Goal: Information Seeking & Learning: Learn about a topic

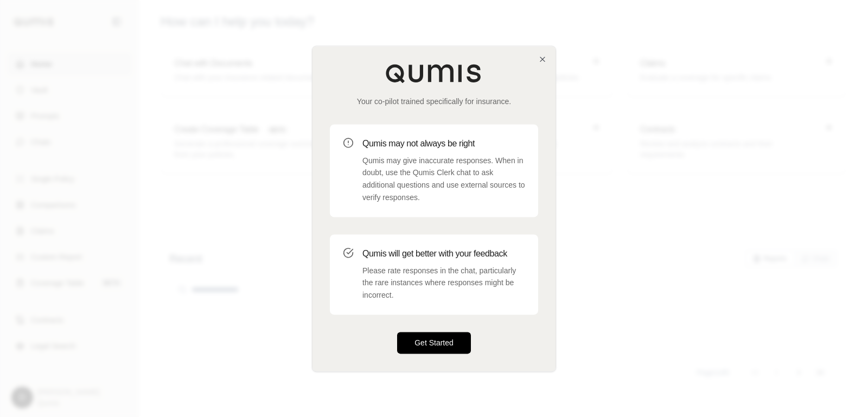
click at [446, 337] on button "Get Started" at bounding box center [434, 343] width 74 height 22
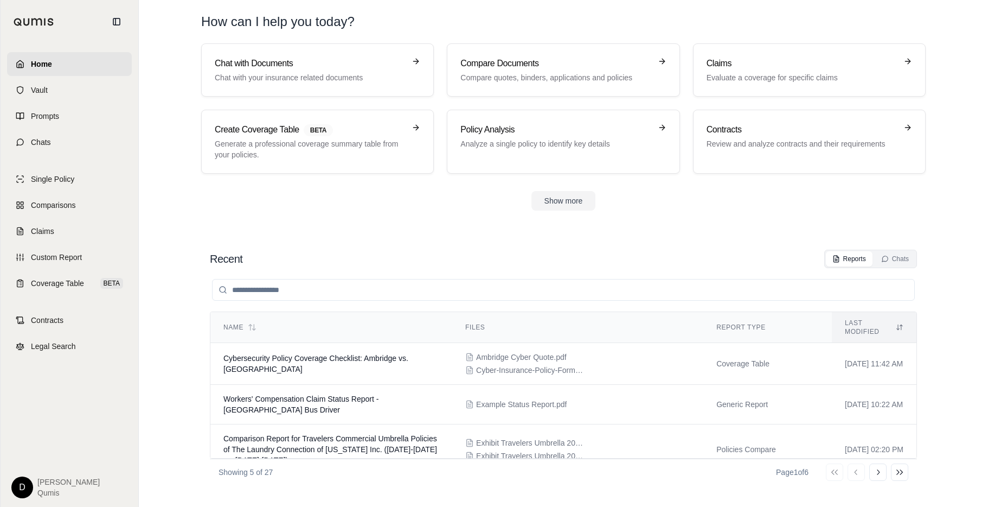
click at [285, 204] on div "Show more" at bounding box center [563, 201] width 725 height 20
click at [80, 147] on link "Chats" at bounding box center [69, 142] width 125 height 24
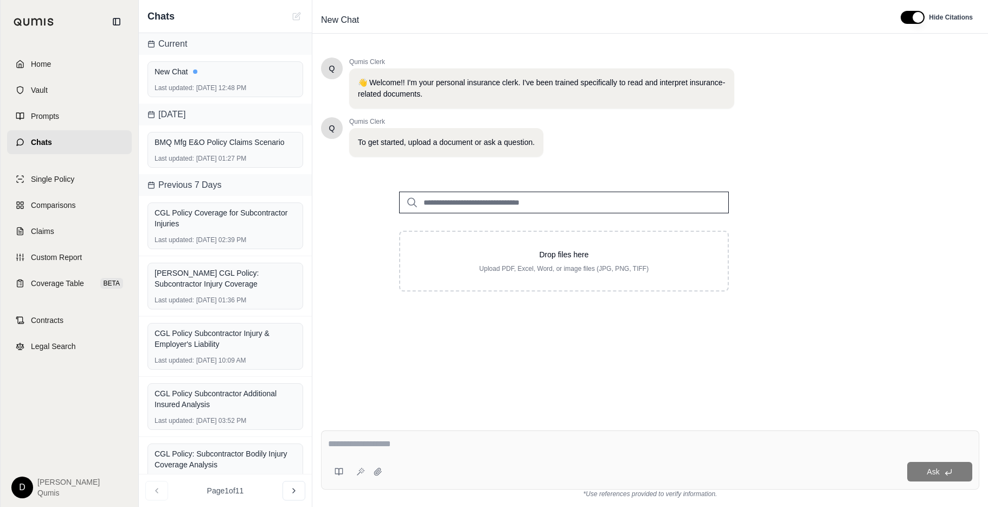
click at [501, 205] on input "search" at bounding box center [564, 202] width 330 height 22
click at [473, 204] on input "search" at bounding box center [564, 202] width 330 height 22
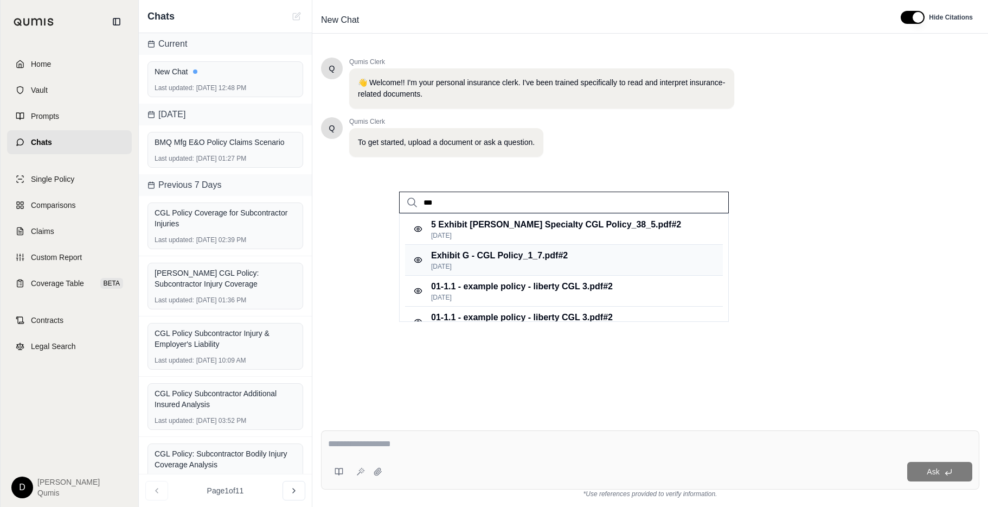
type input "***"
click at [505, 263] on p "[DATE]" at bounding box center [499, 266] width 137 height 9
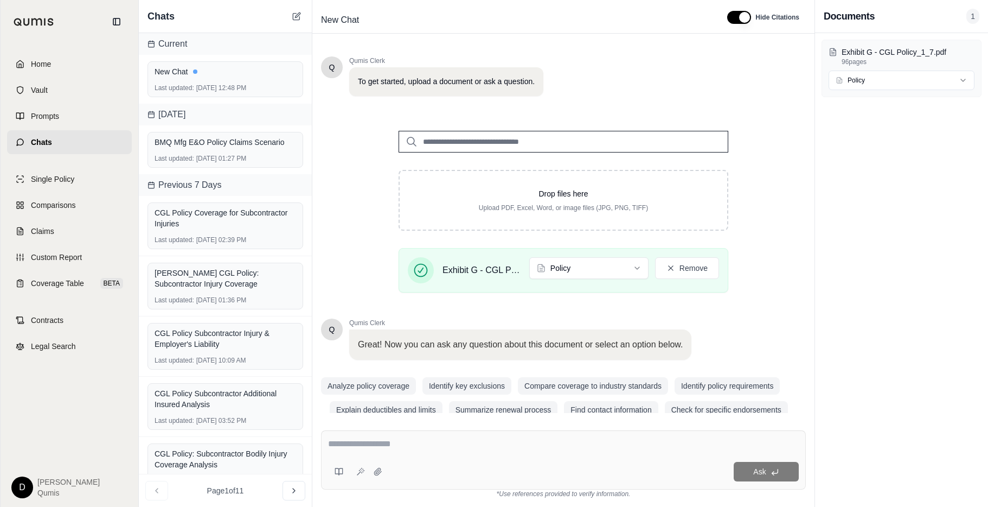
scroll to position [79, 0]
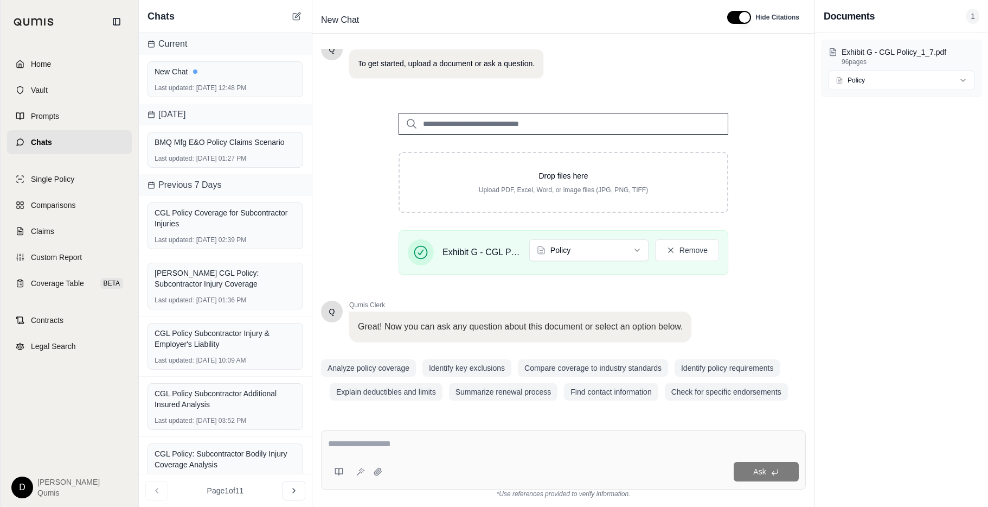
click at [368, 417] on textarea at bounding box center [563, 443] width 471 height 13
type textarea "**********"
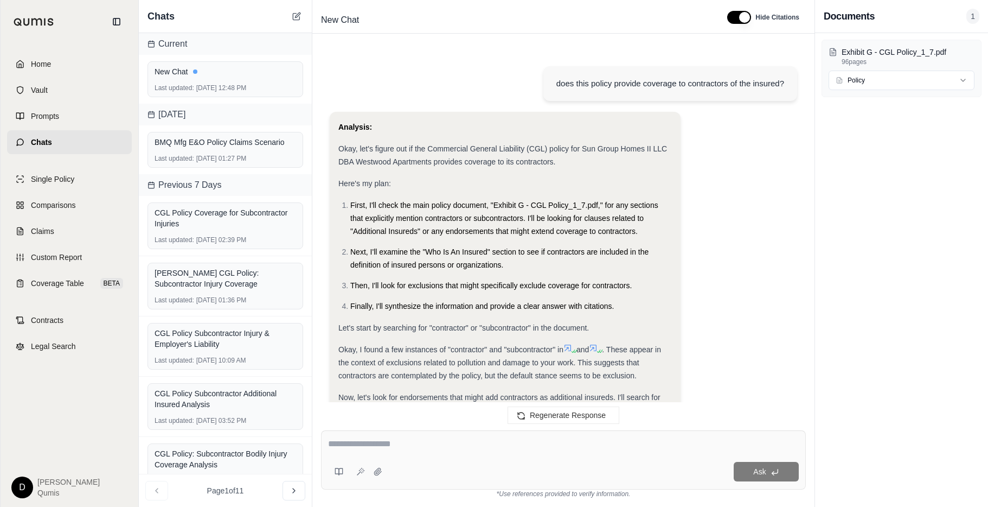
scroll to position [997, 0]
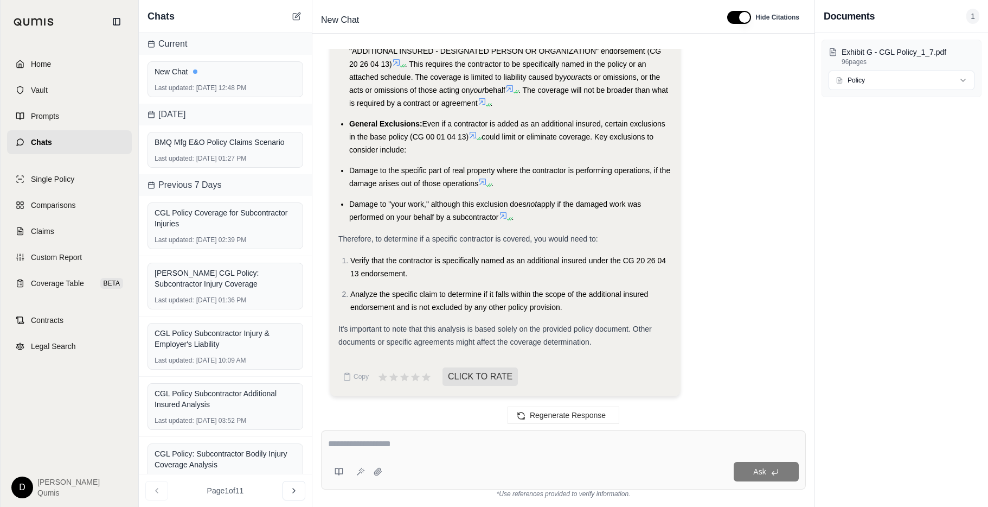
click at [483, 265] on li "Verify that the contractor is specifically named as an additional insured under…" at bounding box center [511, 267] width 322 height 26
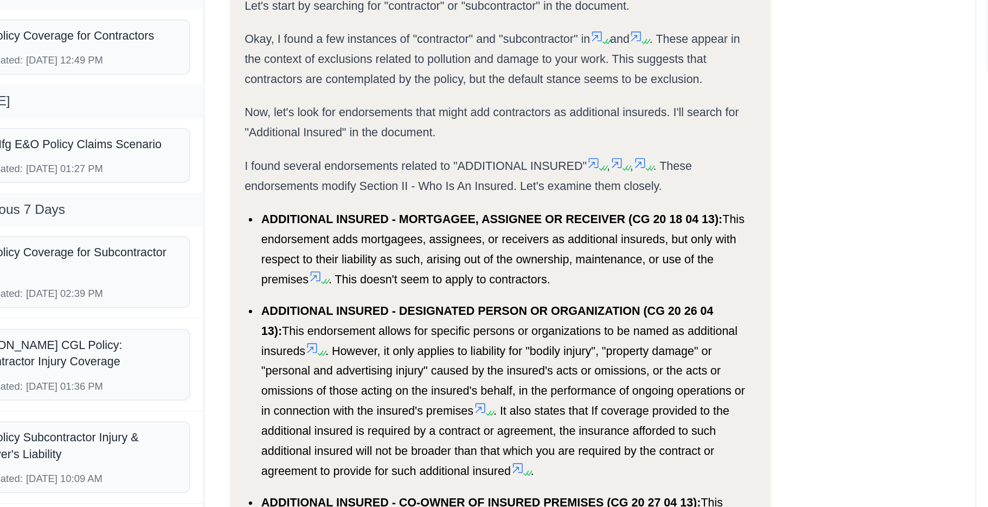
scroll to position [315, 0]
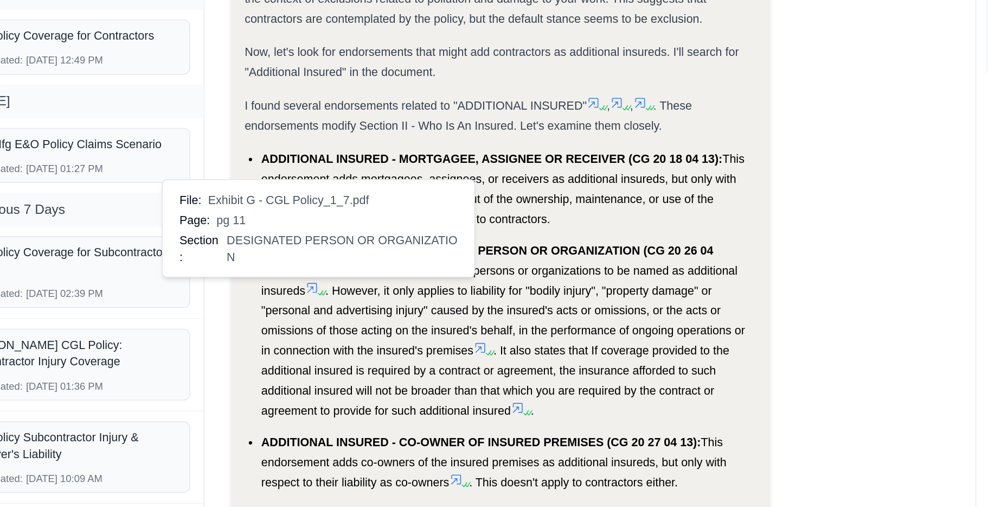
click at [427, 263] on span ". However, it only applies to liability for "bodily injury", "property damage" …" at bounding box center [506, 257] width 315 height 48
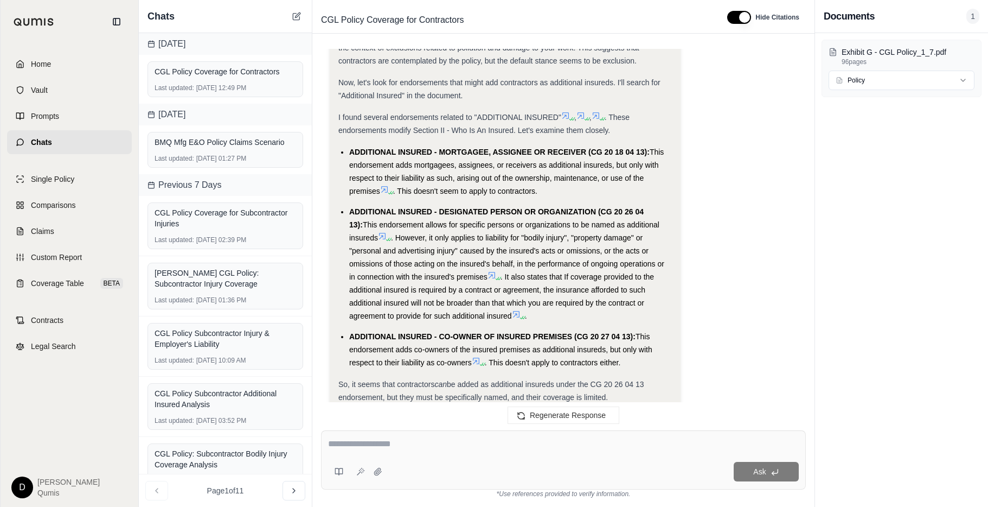
click at [386, 238] on icon at bounding box center [388, 239] width 7 height 7
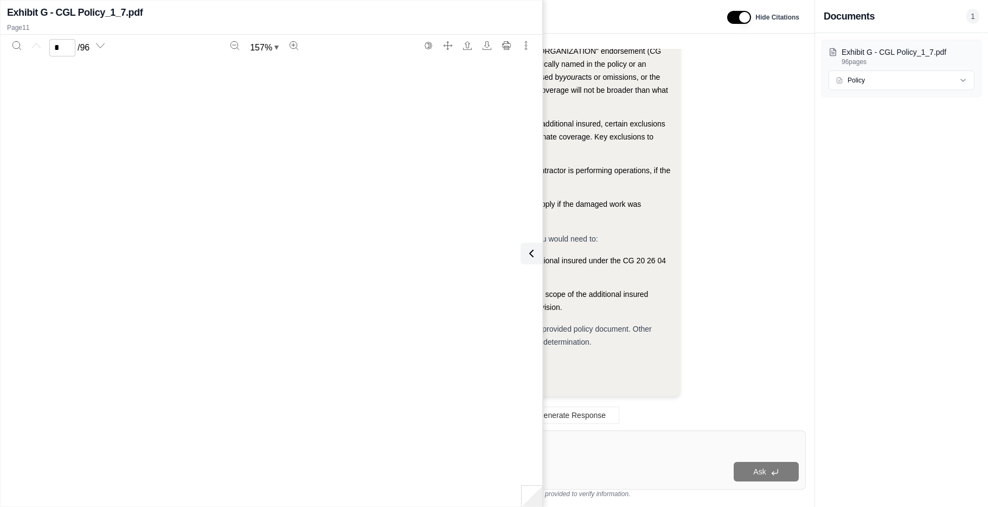
scroll to position [6724, 0]
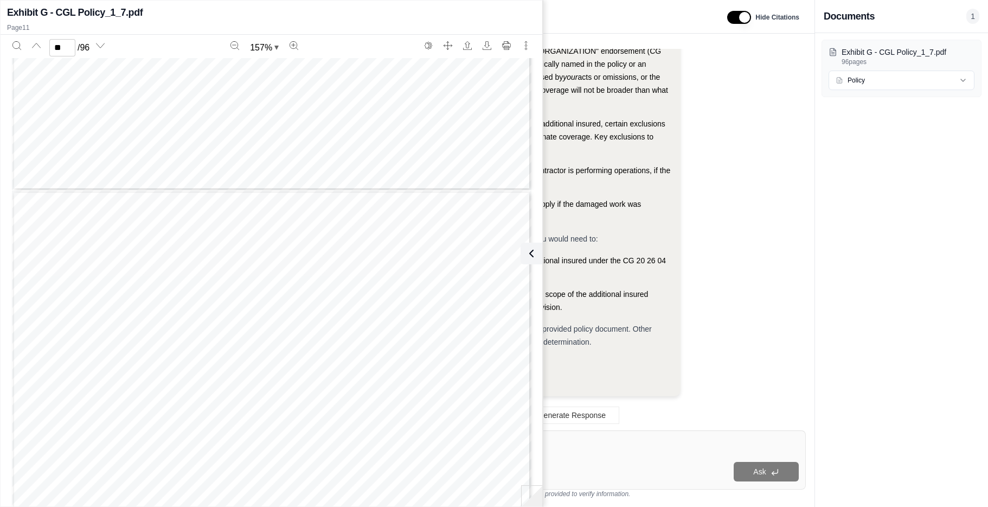
type input "**"
click at [528, 256] on icon at bounding box center [529, 253] width 13 height 13
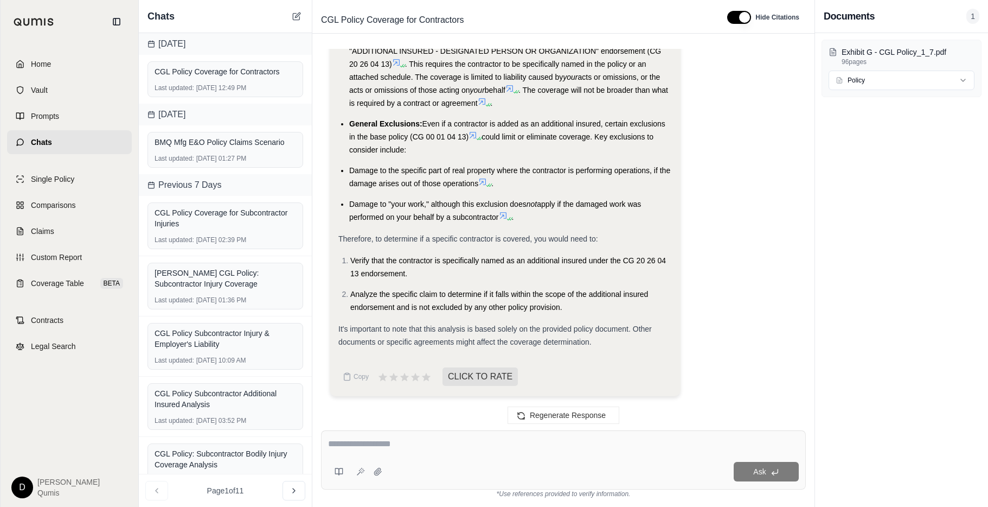
click at [492, 264] on span "Verify that the contractor is specifically named as an additional insured under…" at bounding box center [508, 267] width 316 height 22
click at [398, 242] on span "Therefore, to determine if a specific contractor is covered, you would need to:" at bounding box center [468, 238] width 260 height 9
click at [340, 417] on button at bounding box center [339, 471] width 22 height 22
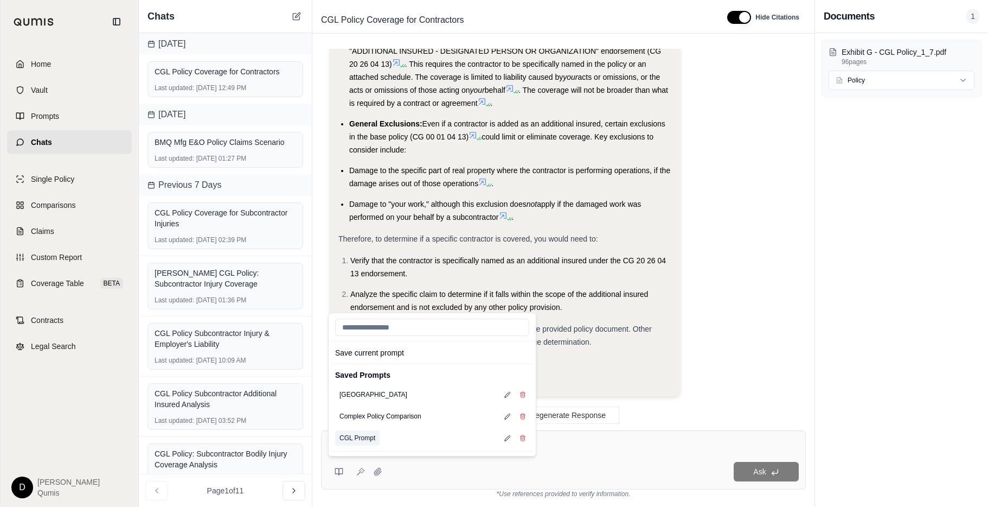
click at [360, 417] on button "CGL Prompt" at bounding box center [357, 437] width 44 height 15
type textarea "**********"
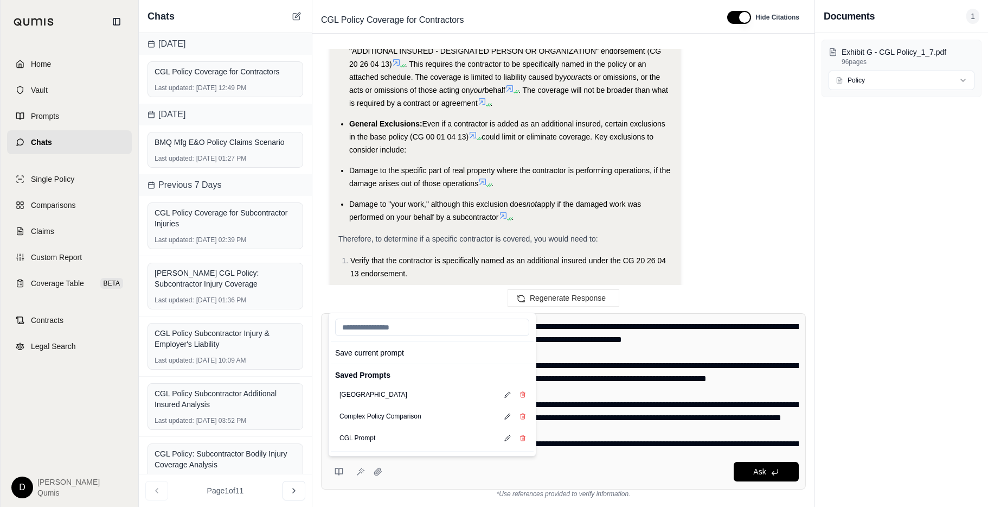
click at [607, 417] on textarea at bounding box center [563, 385] width 471 height 130
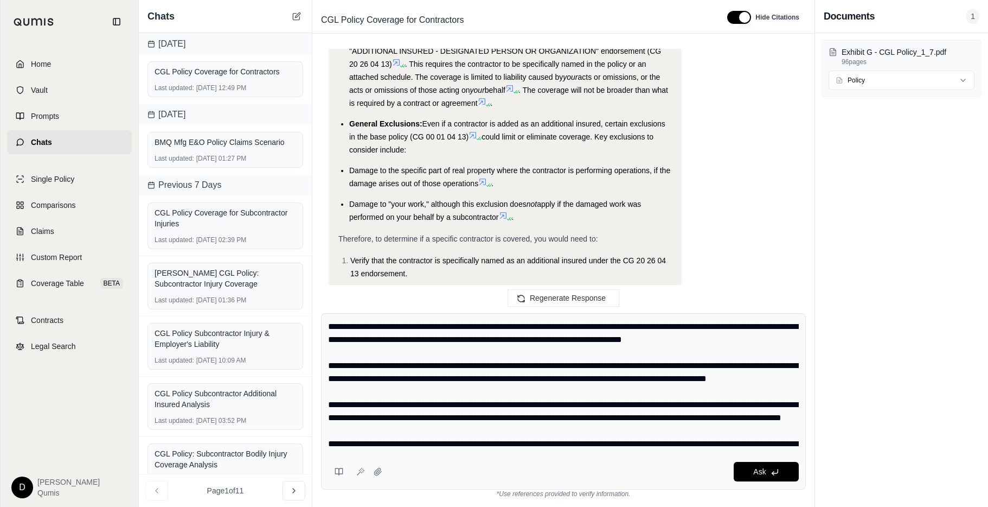
click at [570, 417] on textarea at bounding box center [563, 385] width 471 height 130
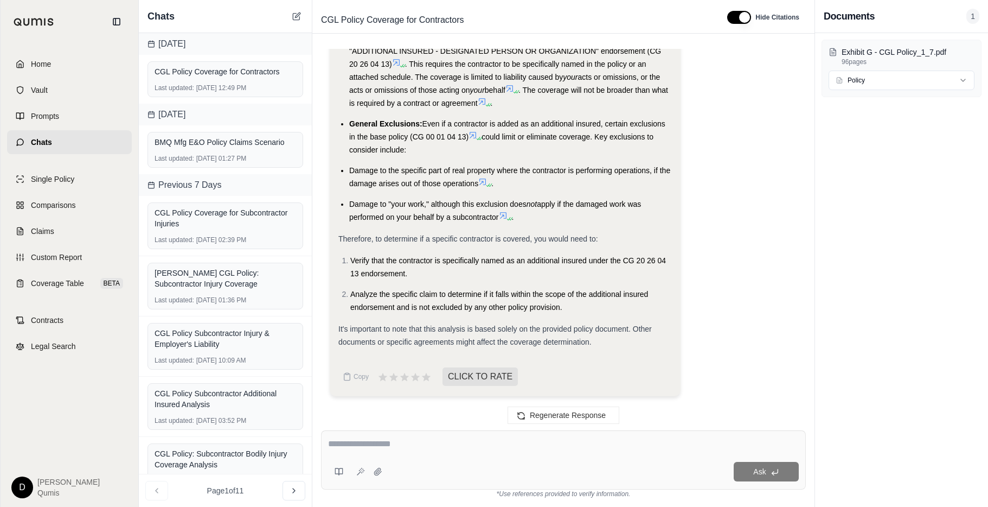
click at [381, 417] on textarea at bounding box center [563, 443] width 471 height 13
click at [75, 118] on link "Prompts" at bounding box center [69, 116] width 125 height 24
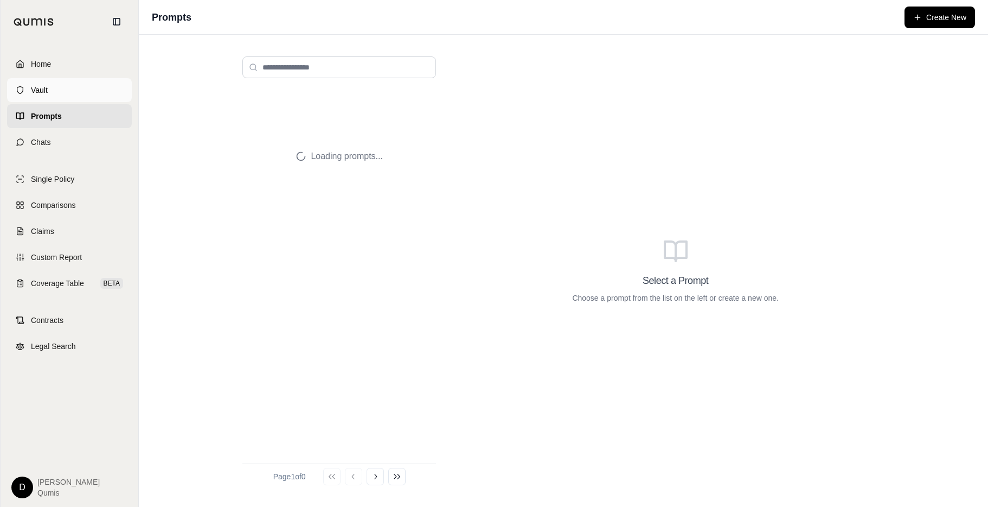
click at [55, 95] on link "Vault" at bounding box center [69, 90] width 125 height 24
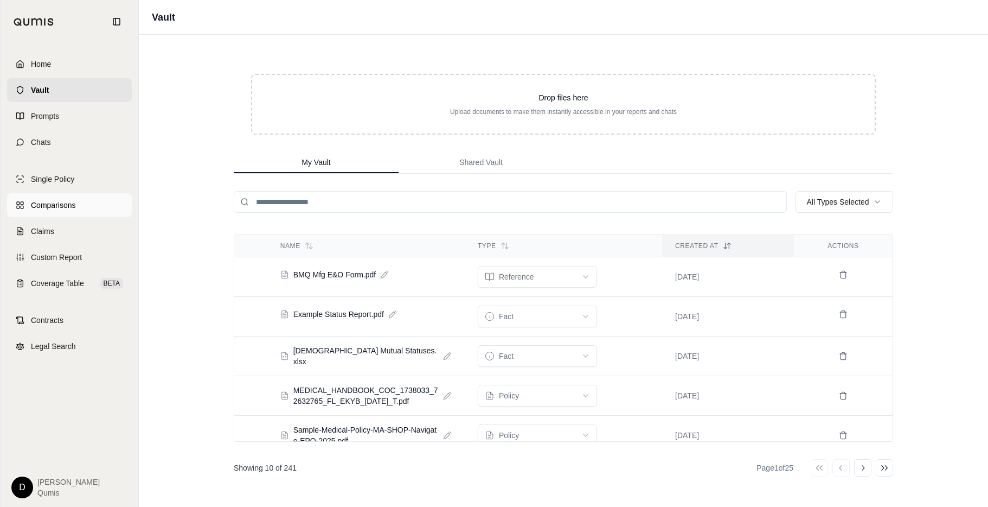
click at [91, 209] on link "Comparisons" at bounding box center [69, 205] width 125 height 24
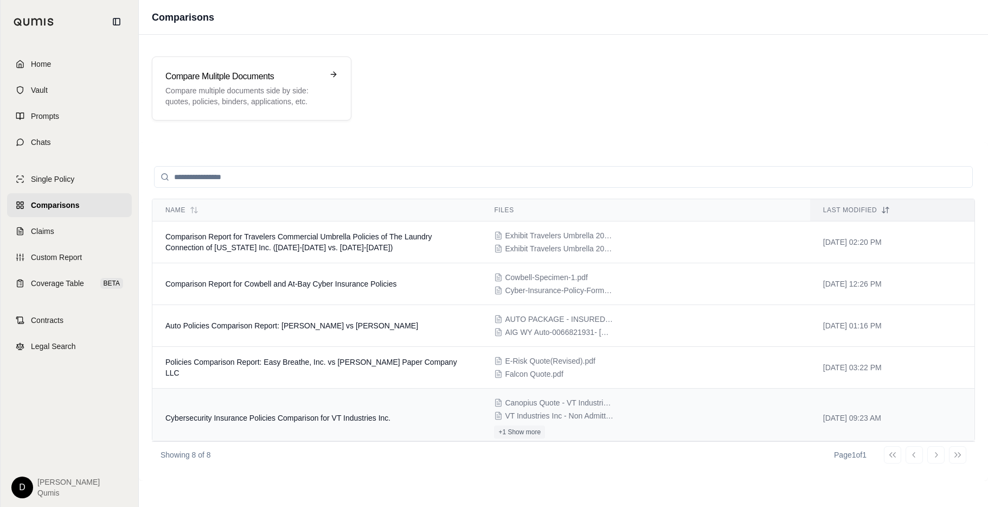
click at [292, 417] on span "Cybersecurity Insurance Policies Comparison for VT Industries Inc." at bounding box center [277, 417] width 225 height 9
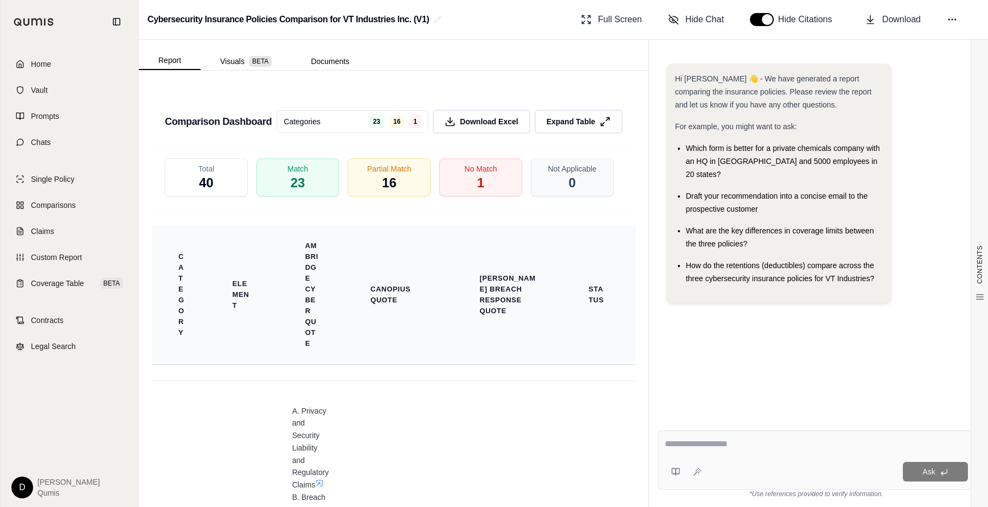
scroll to position [2869, 0]
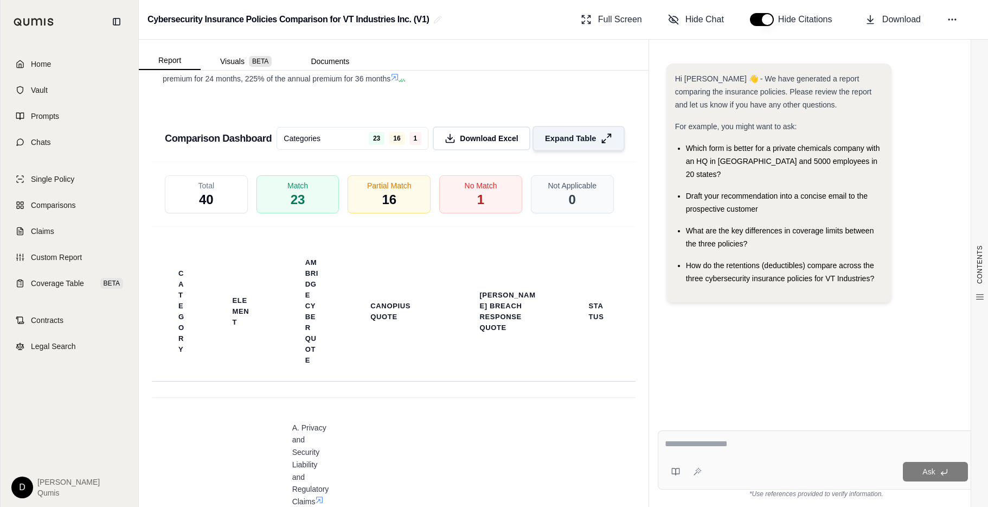
click at [573, 133] on span "Expand Table" at bounding box center [570, 138] width 51 height 11
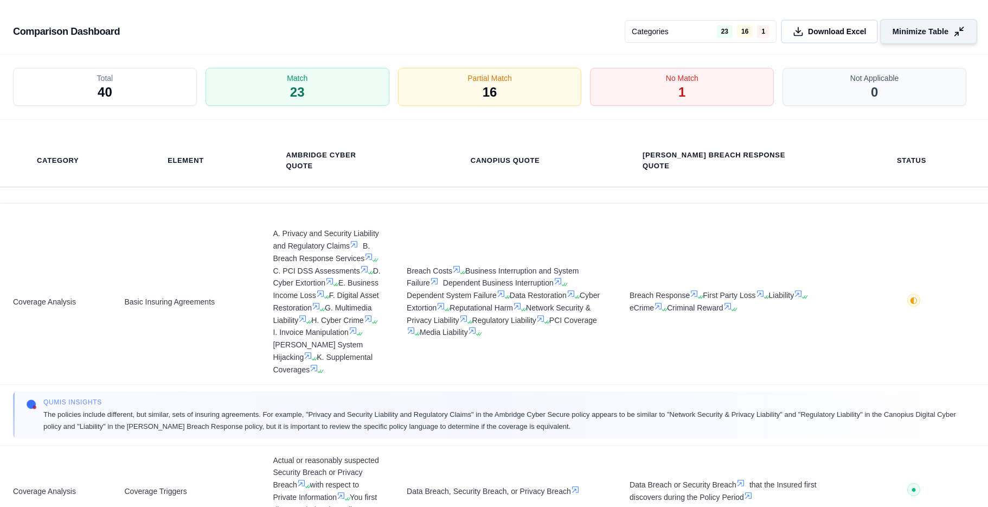
scroll to position [2443, 0]
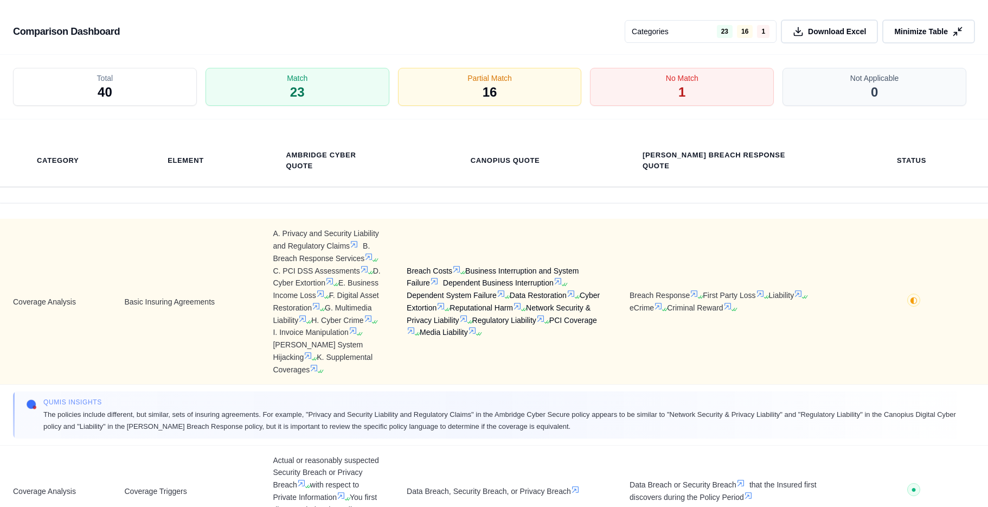
click at [524, 273] on span "Breach Costs Business Interruption and System Failure Dependent Business Interr…" at bounding box center [505, 302] width 197 height 74
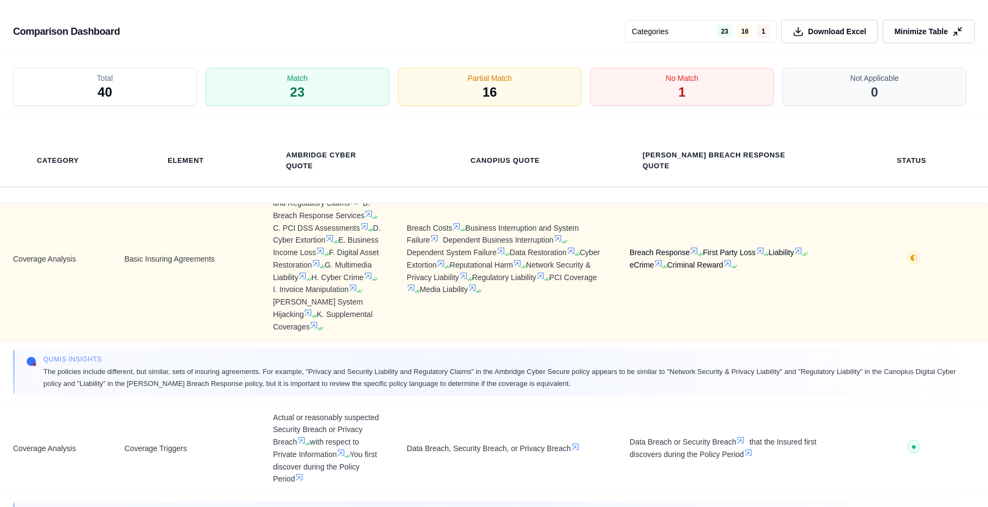
scroll to position [43, 0]
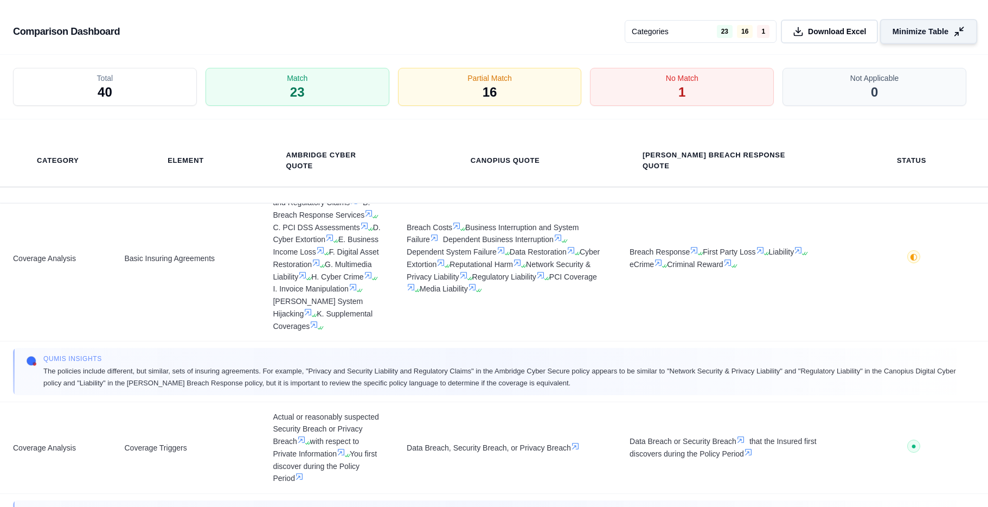
click at [867, 39] on button "Minimize Table" at bounding box center [928, 31] width 97 height 25
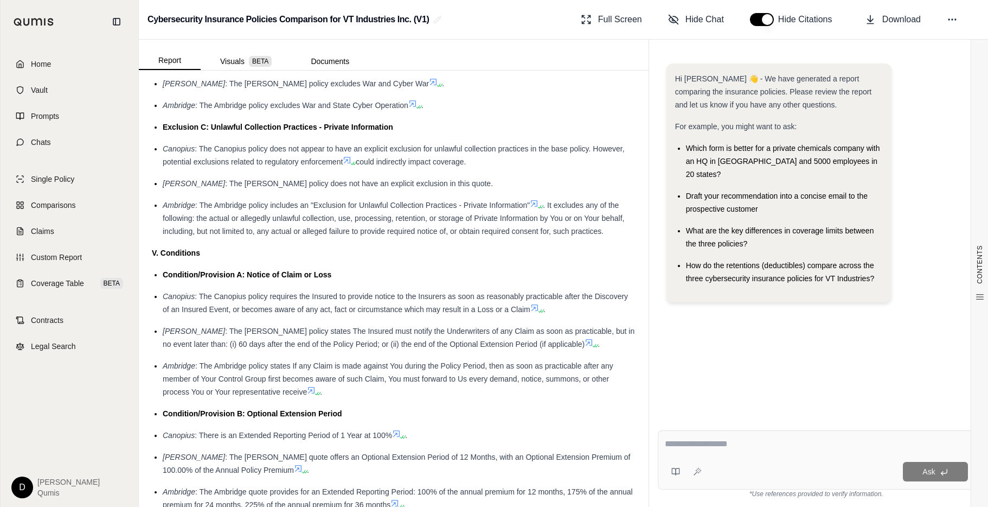
click at [535, 207] on span ". It excludes any of the following: the actual or allegedly unlawful collection…" at bounding box center [394, 218] width 462 height 35
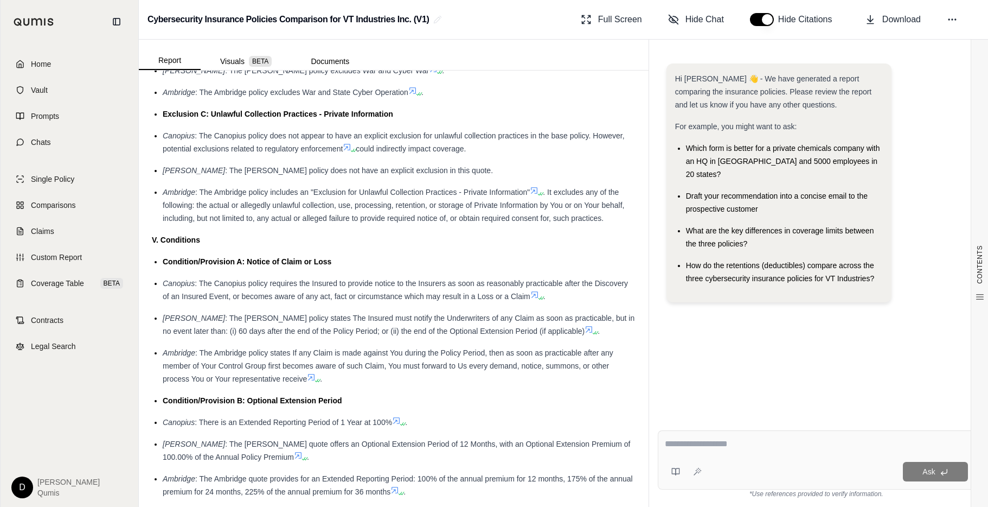
scroll to position [2463, 0]
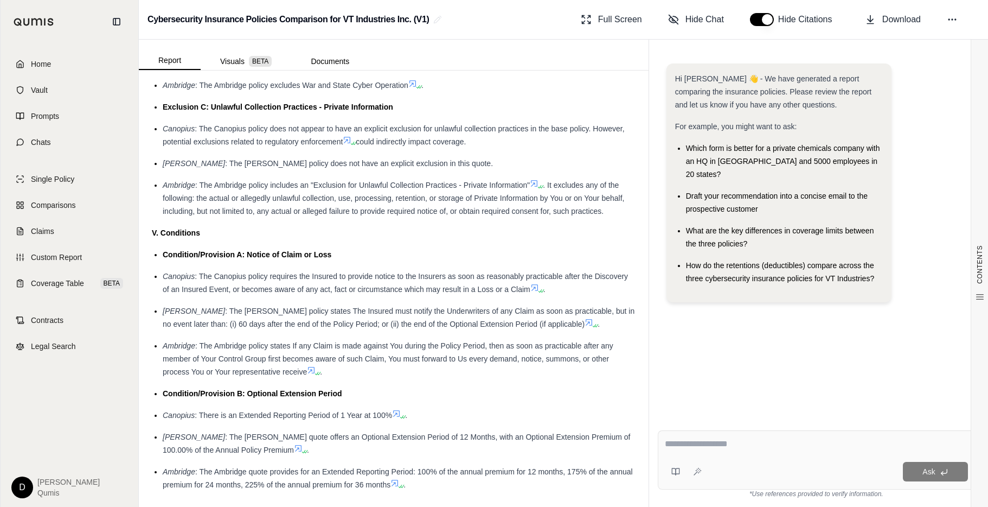
click at [765, 245] on ul "Which form is better for a private chemicals company with an HQ in [GEOGRAPHIC_…" at bounding box center [779, 213] width 208 height 143
click at [468, 306] on span ": The [PERSON_NAME] policy states The Insured must notify the Underwriters of a…" at bounding box center [399, 317] width 472 height 22
click at [689, 417] on textarea at bounding box center [816, 443] width 303 height 13
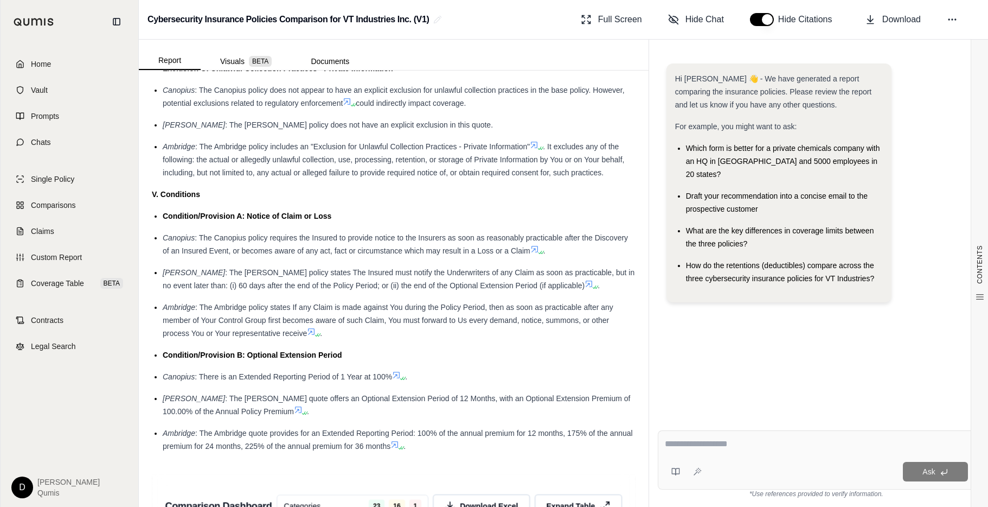
scroll to position [2502, 0]
click at [88, 236] on link "Claims" at bounding box center [69, 231] width 125 height 24
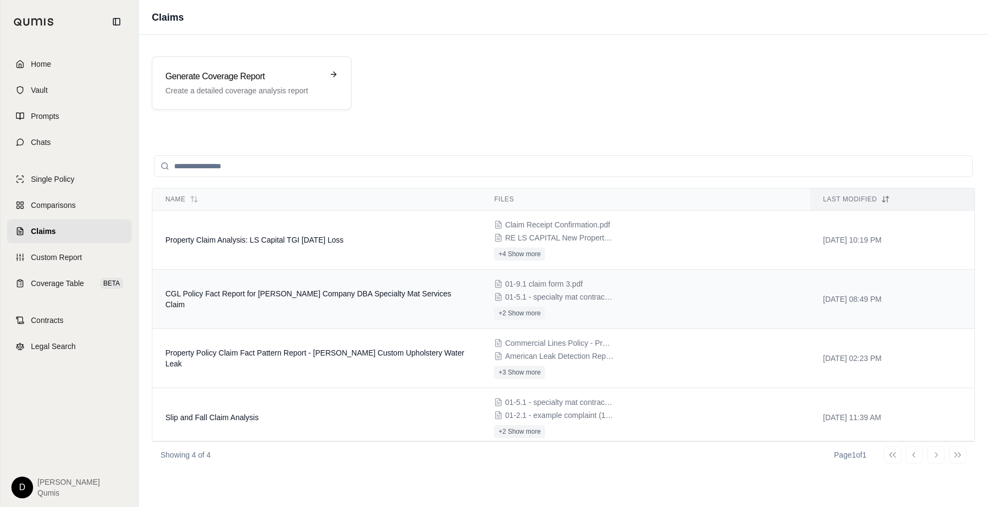
click at [318, 293] on td "CGL Policy Fact Report for [PERSON_NAME] Company DBA Specialty Mat Services Cla…" at bounding box center [316, 299] width 329 height 59
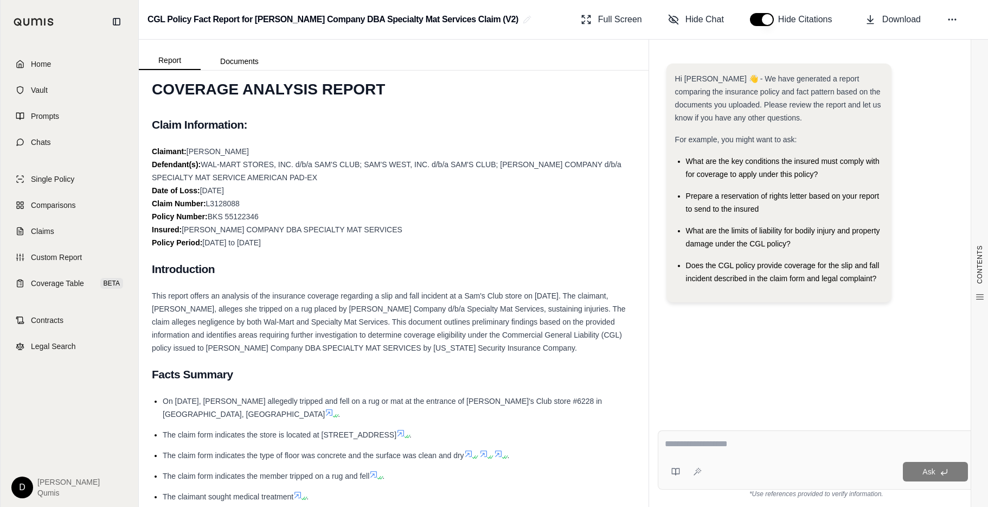
scroll to position [29, 0]
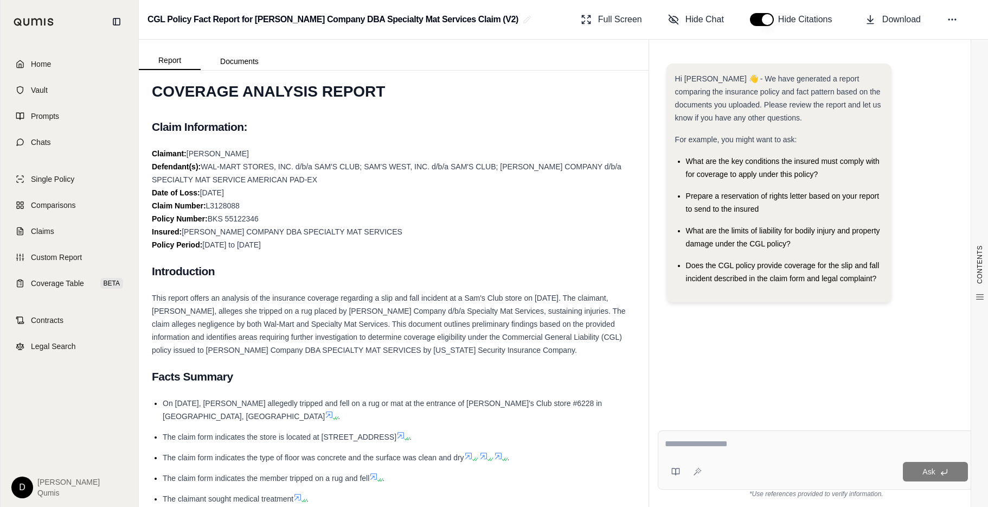
click at [434, 343] on div "This report offers an analysis of the insurance coverage regarding a slip and f…" at bounding box center [394, 323] width 484 height 65
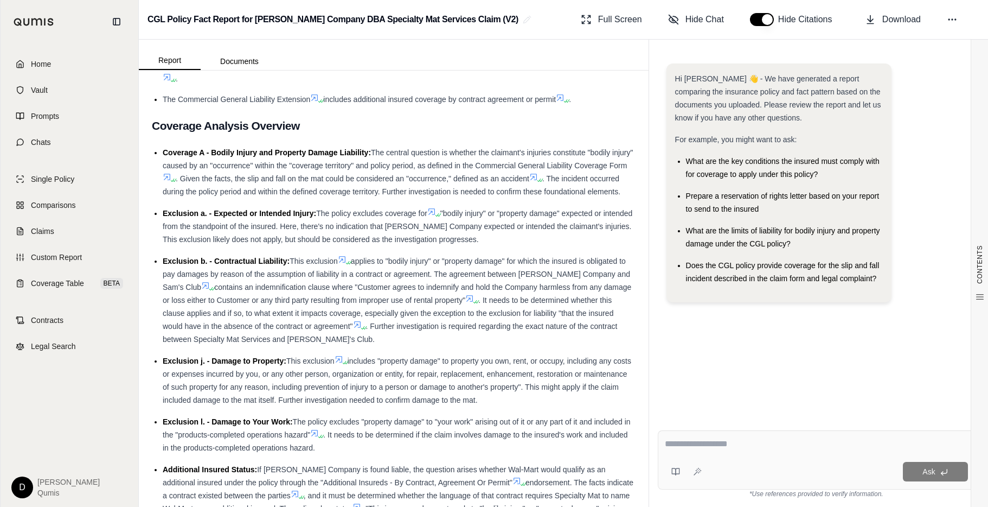
scroll to position [790, 0]
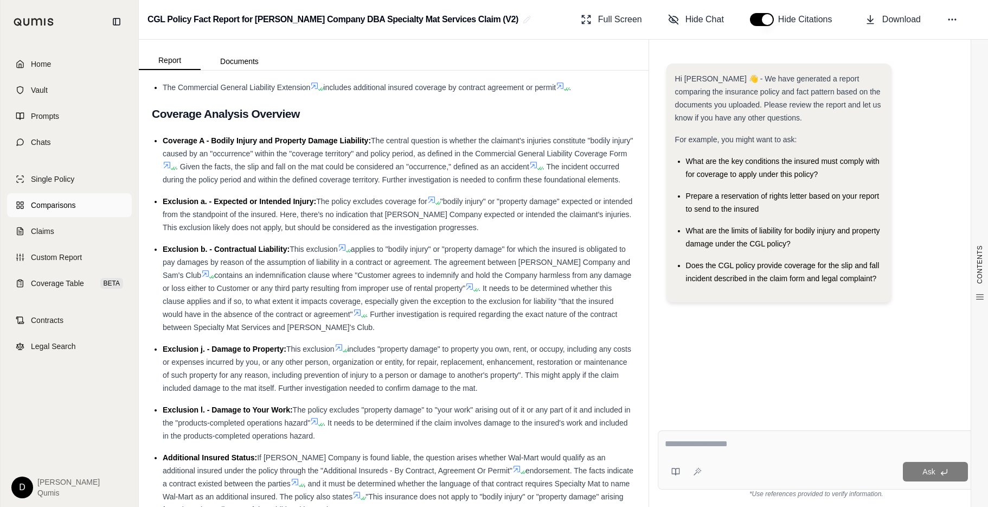
click at [80, 201] on link "Comparisons" at bounding box center [69, 205] width 125 height 24
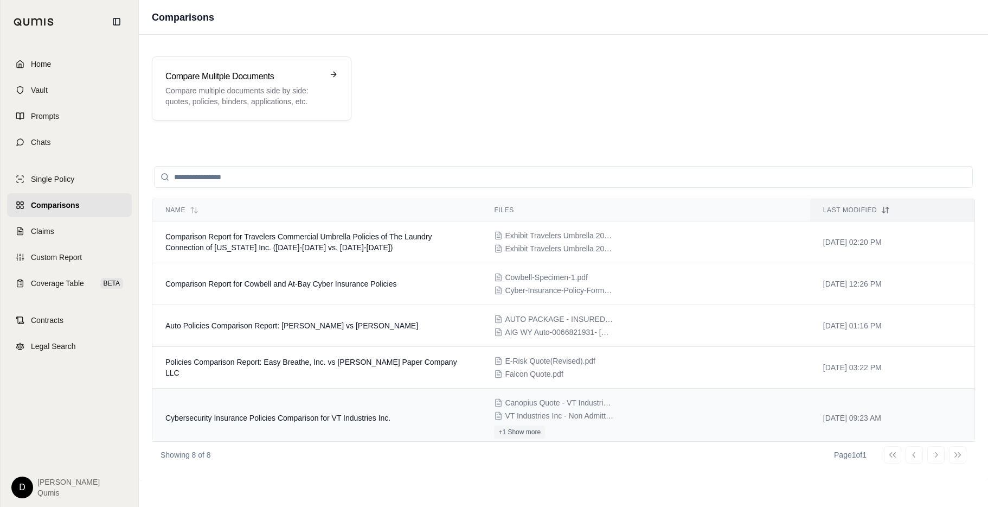
click at [308, 417] on td "Cybersecurity Insurance Policies Comparison for VT Industries Inc." at bounding box center [316, 417] width 329 height 59
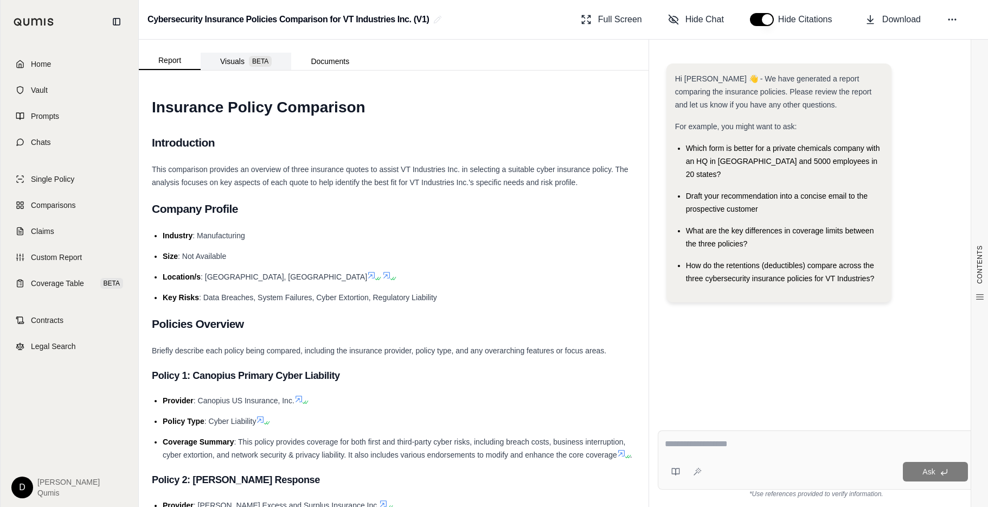
click at [239, 63] on button "Visuals BETA" at bounding box center [246, 61] width 91 height 17
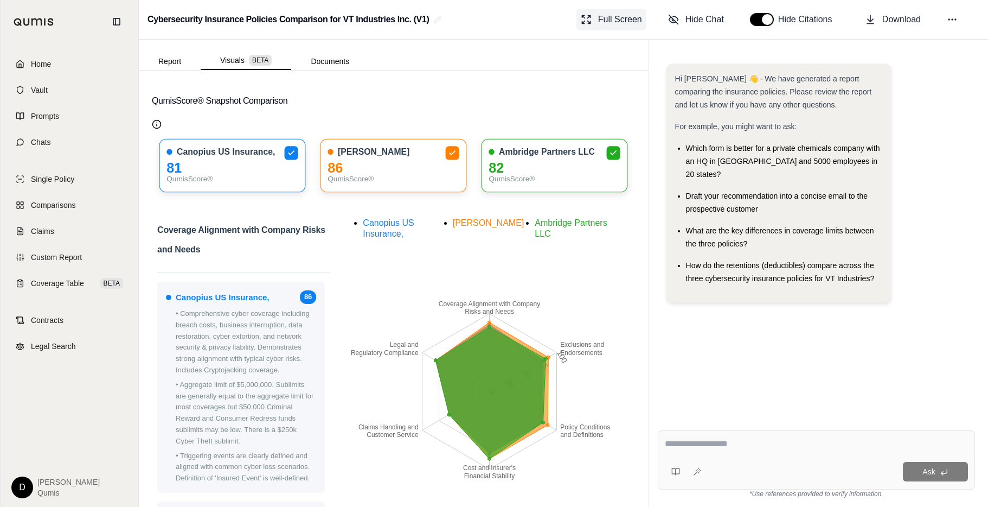
click at [608, 25] on span "Full Screen" at bounding box center [620, 19] width 44 height 13
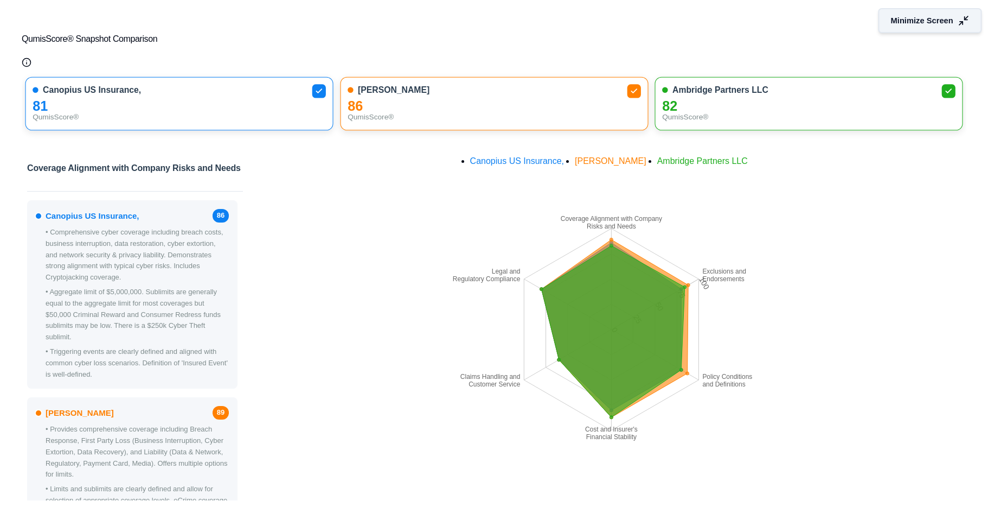
click at [867, 23] on span "Minimize Screen" at bounding box center [922, 20] width 62 height 11
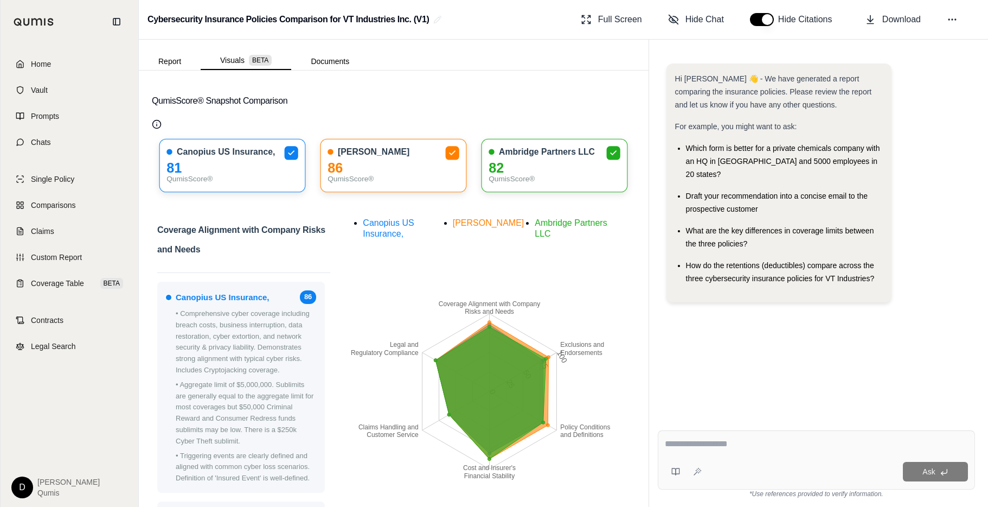
click at [258, 233] on h2 "Coverage Alignment with Company Risks and Needs" at bounding box center [243, 243] width 173 height 46
click at [168, 59] on button "Report" at bounding box center [170, 61] width 62 height 17
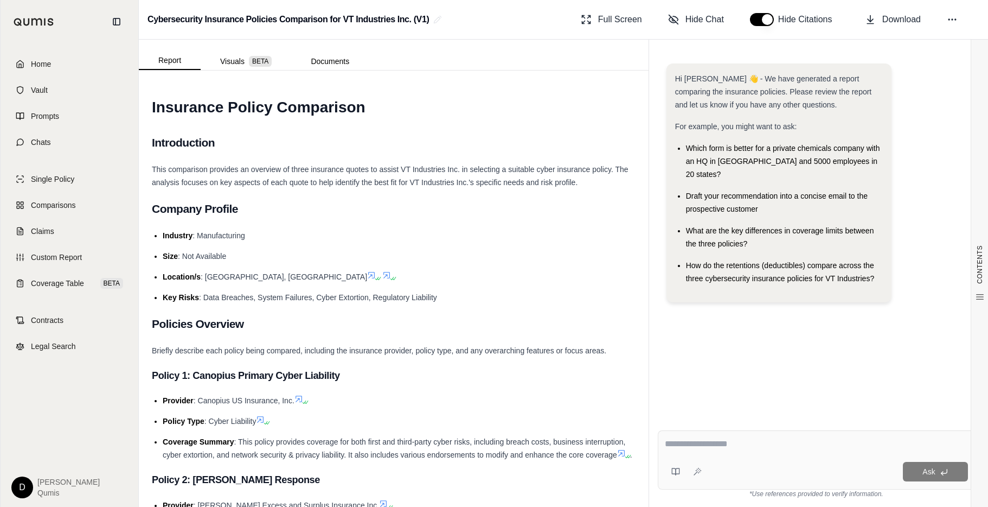
click at [370, 293] on span ": Data Breaches, System Failures, Cyber Extortion, Regulatory Liability" at bounding box center [318, 297] width 238 height 9
click at [709, 417] on textarea at bounding box center [816, 443] width 303 height 13
click at [701, 417] on textarea at bounding box center [816, 443] width 303 height 13
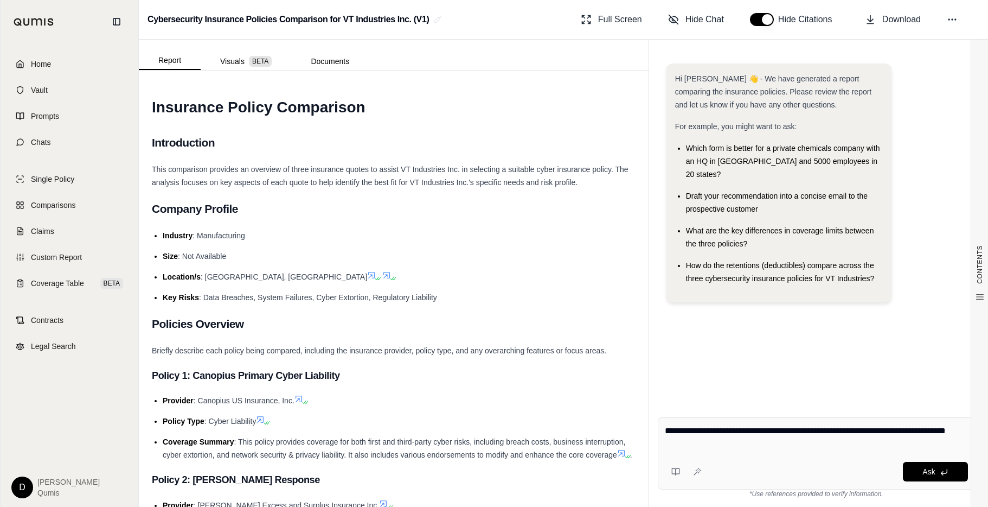
type textarea "**********"
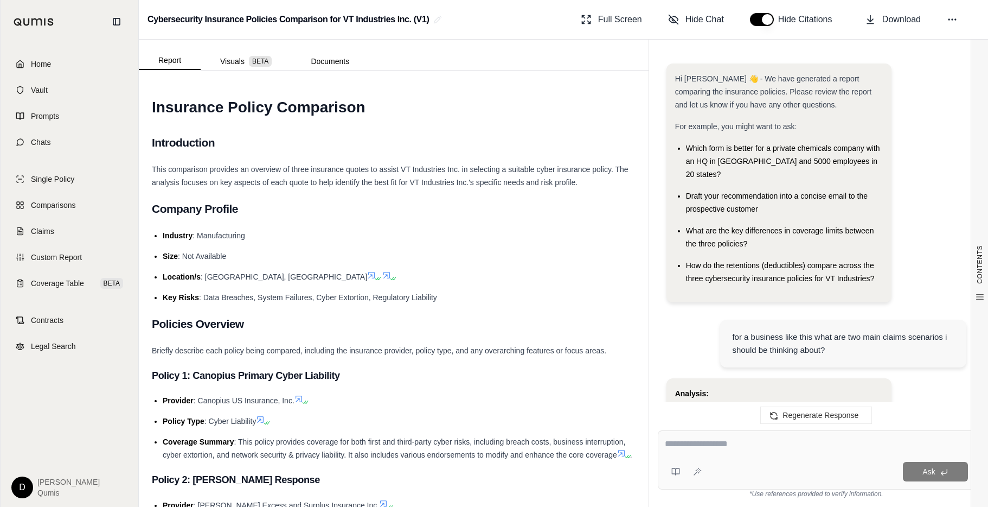
scroll to position [2192, 0]
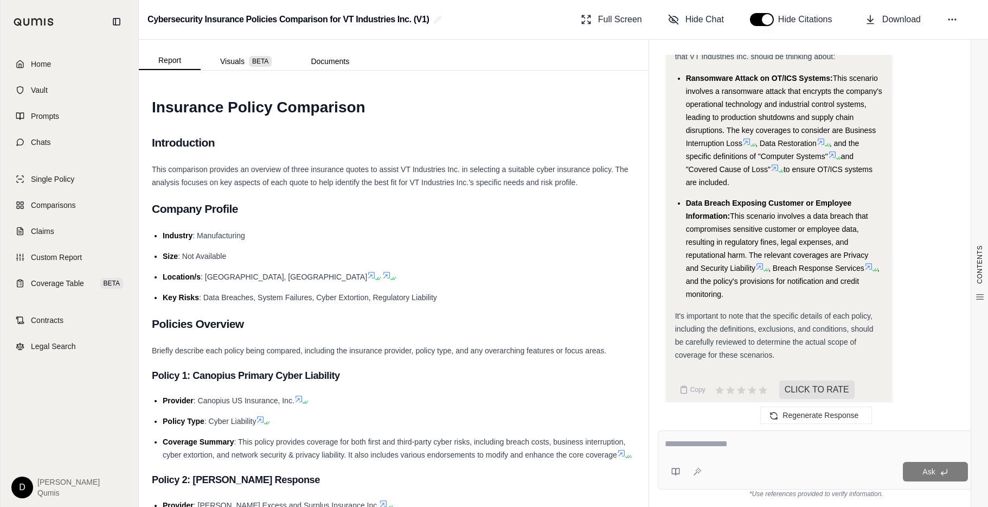
click at [797, 220] on li "Data Breach Exposing Customer or Employee Information: This scenario involves a…" at bounding box center [784, 248] width 197 height 104
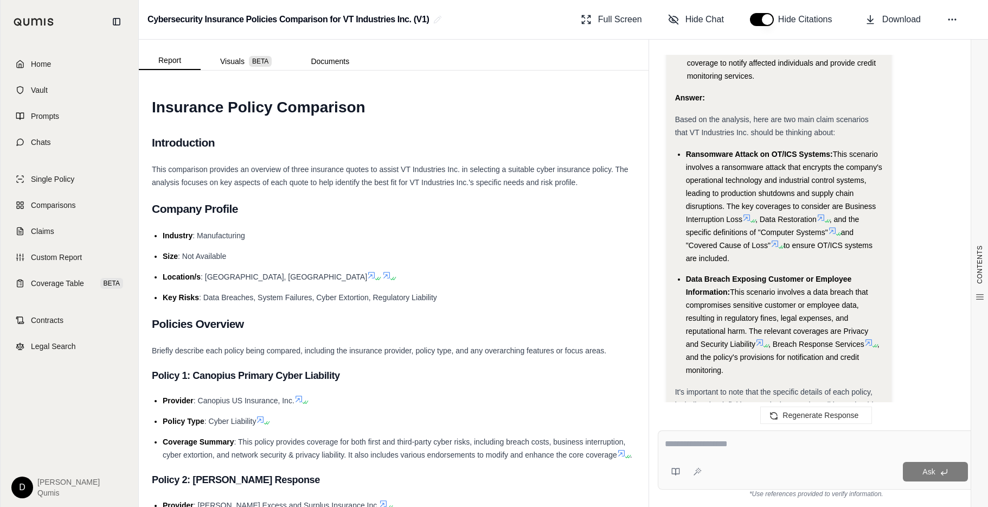
scroll to position [2154, 0]
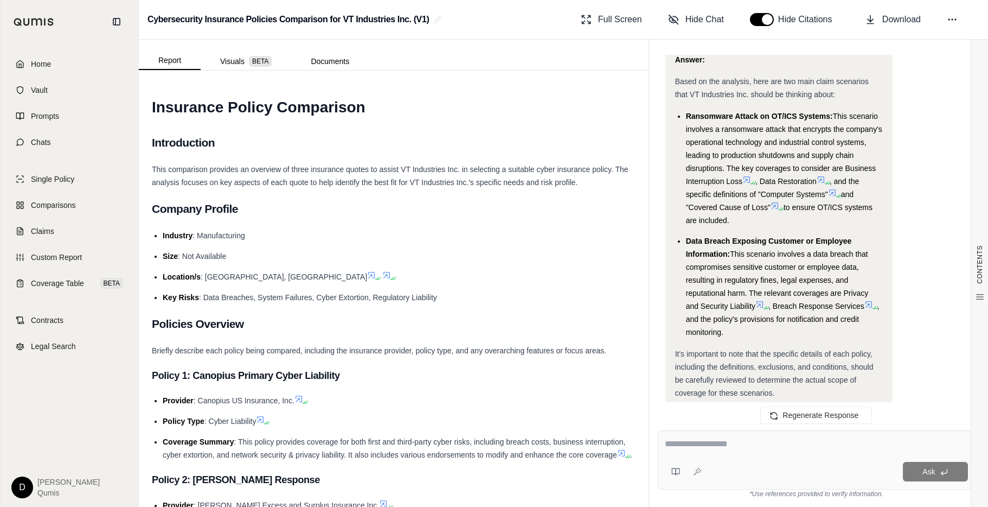
click at [763, 417] on textarea at bounding box center [816, 443] width 303 height 13
click at [785, 255] on span "This scenario involves a data breach that compromises sensitive customer or emp…" at bounding box center [777, 279] width 183 height 61
click at [433, 248] on ul "Industry : Manufacturing Size : Not Available Location/s : [GEOGRAPHIC_DATA], […" at bounding box center [394, 266] width 484 height 75
click at [67, 199] on link "Comparisons" at bounding box center [69, 205] width 125 height 24
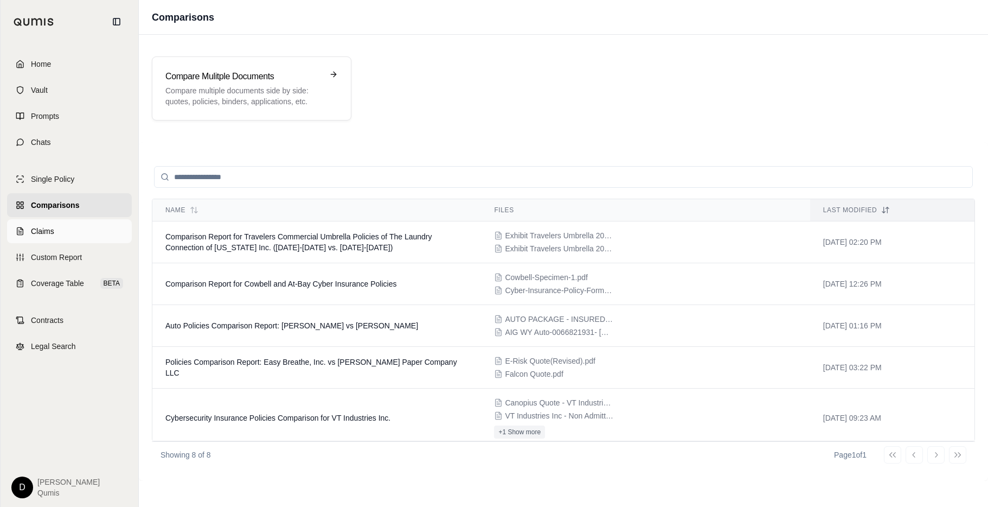
click at [61, 231] on link "Claims" at bounding box center [69, 231] width 125 height 24
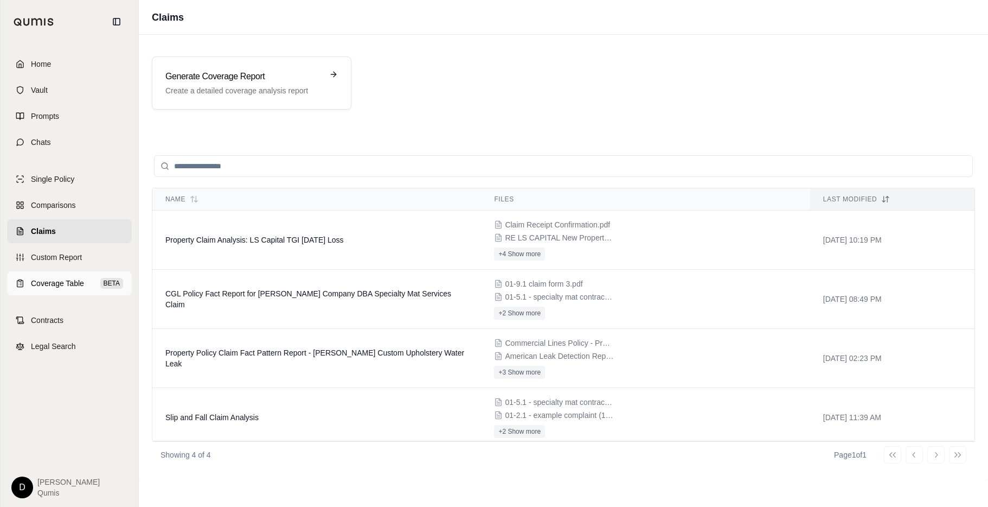
click at [63, 287] on span "Coverage Table" at bounding box center [57, 283] width 53 height 11
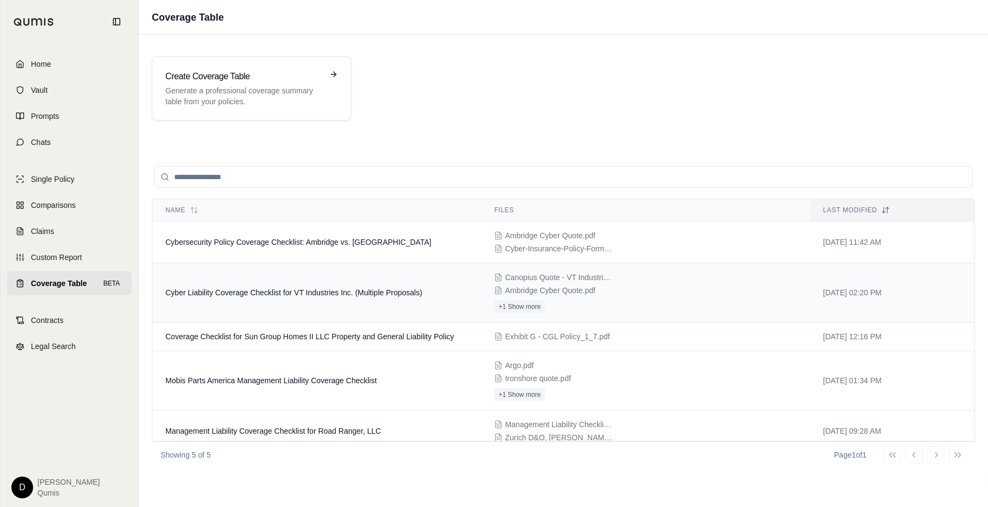
click at [298, 283] on td "Cyber Liability Coverage Checklist for VT Industries Inc. (Multiple Proposals)" at bounding box center [316, 292] width 329 height 59
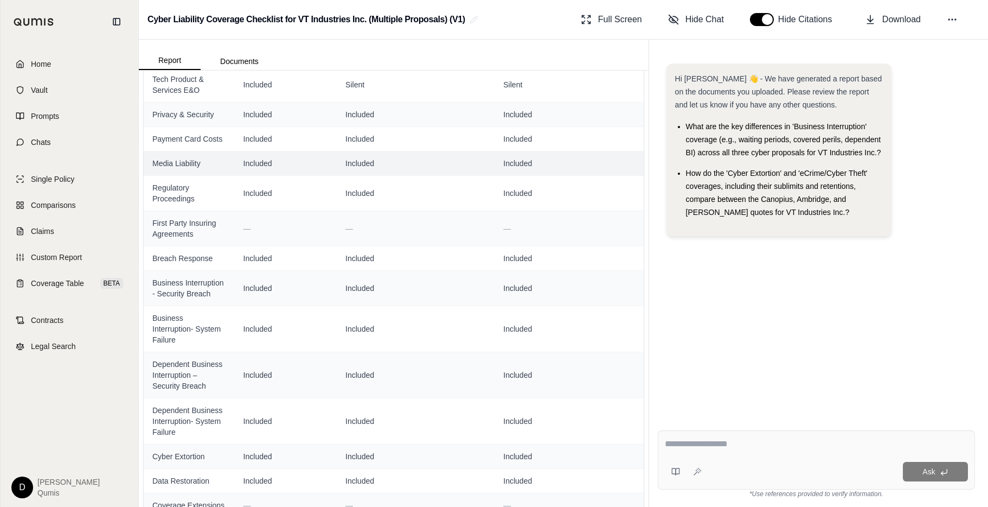
scroll to position [449, 0]
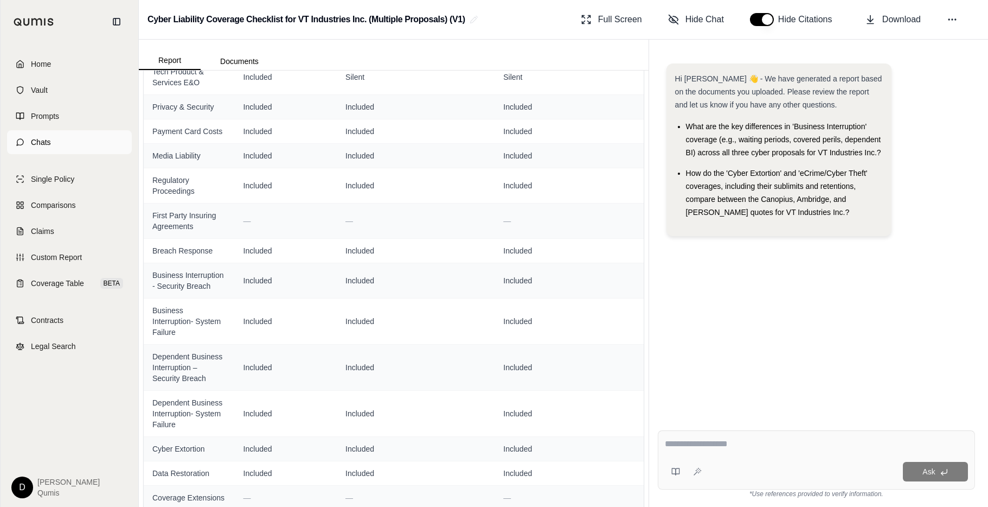
click at [64, 145] on link "Chats" at bounding box center [69, 142] width 125 height 24
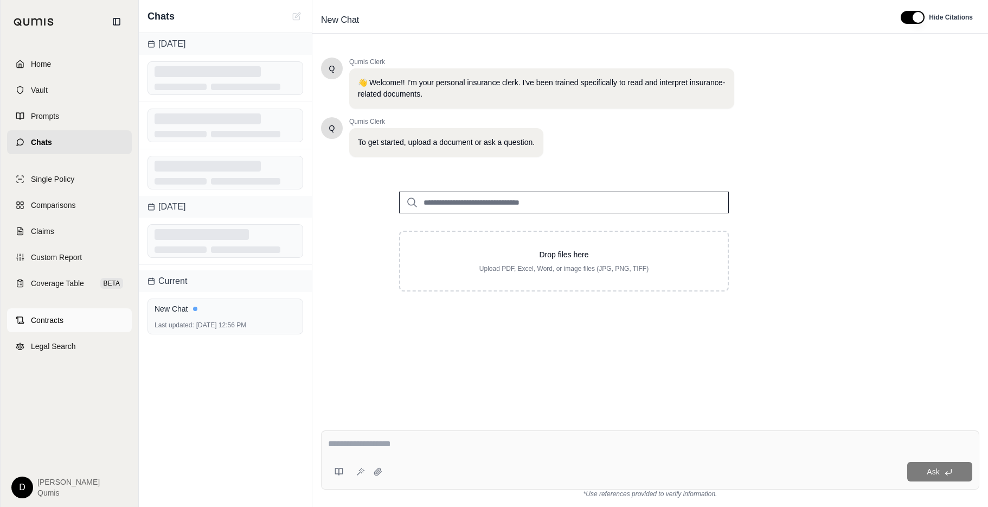
click at [65, 324] on link "Contracts" at bounding box center [69, 320] width 125 height 24
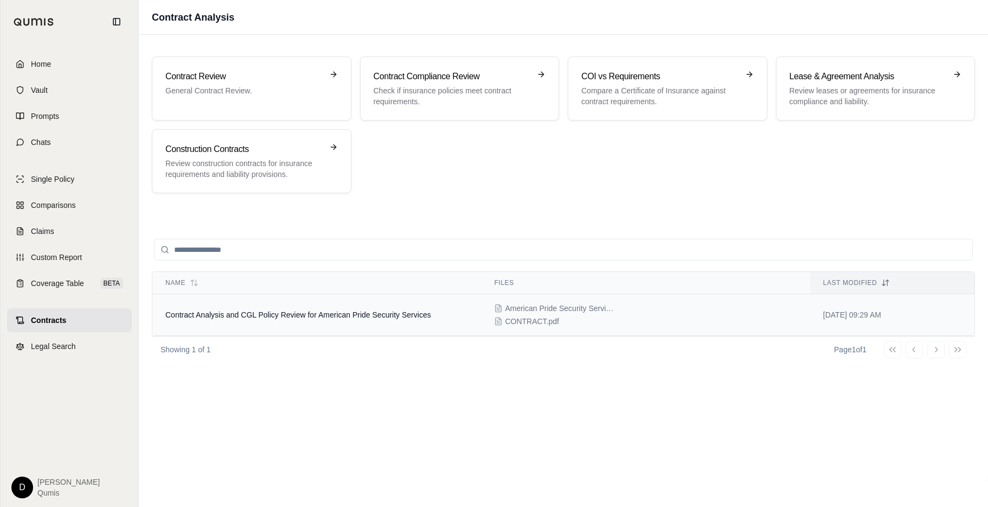
click at [322, 311] on span "Contract Analysis and CGL Policy Review for American Pride Security Services" at bounding box center [298, 314] width 266 height 9
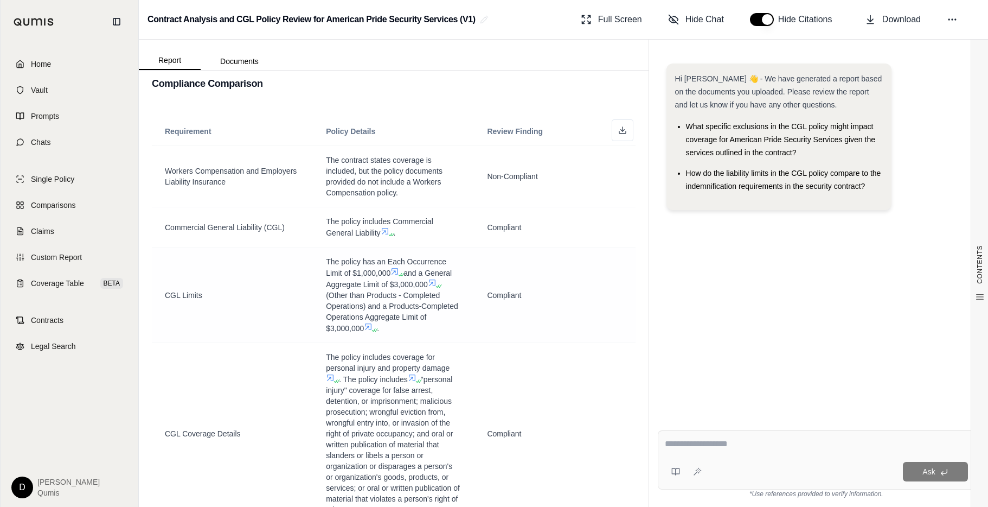
scroll to position [1017, 0]
click at [719, 276] on div "Hi [PERSON_NAME] 👋 - We have generated a report based on the documents you uplo…" at bounding box center [816, 234] width 317 height 358
click at [423, 239] on td "The policy includes Commercial General Liability ." at bounding box center [393, 226] width 161 height 40
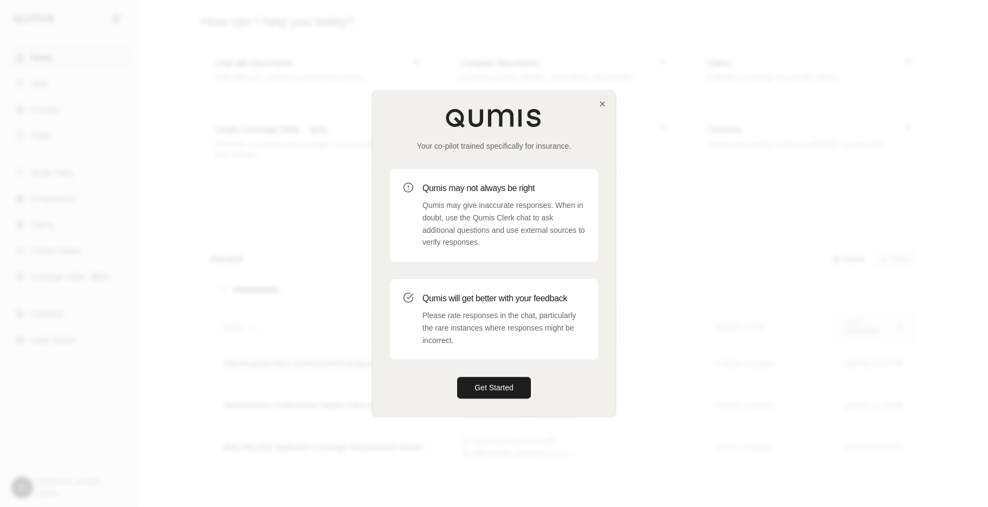
click at [477, 376] on div "Your co-pilot trained specifically for insurance. Qumis may not always be right…" at bounding box center [494, 253] width 243 height 325
click at [501, 392] on button "Get Started" at bounding box center [494, 388] width 74 height 22
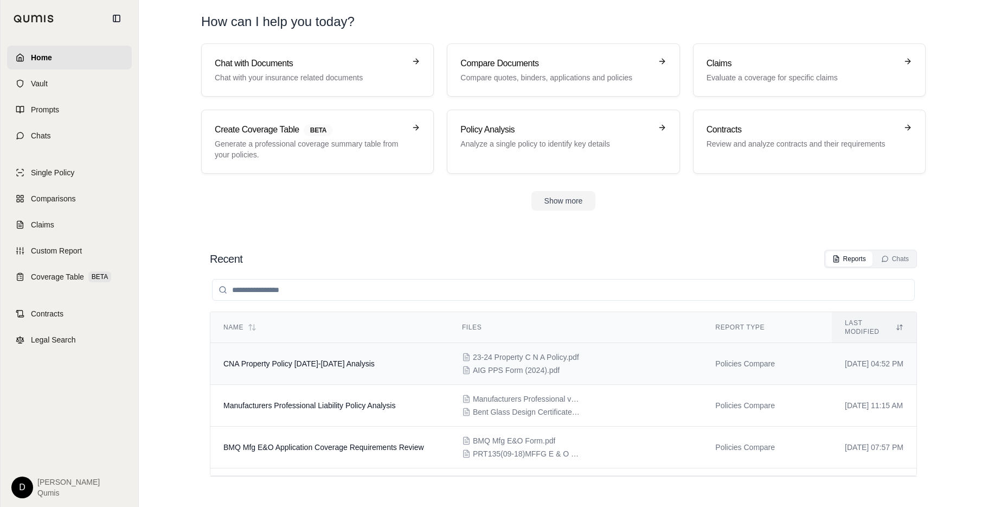
click at [369, 357] on td "CNA Property Policy 2023-2024 Analysis" at bounding box center [329, 364] width 239 height 42
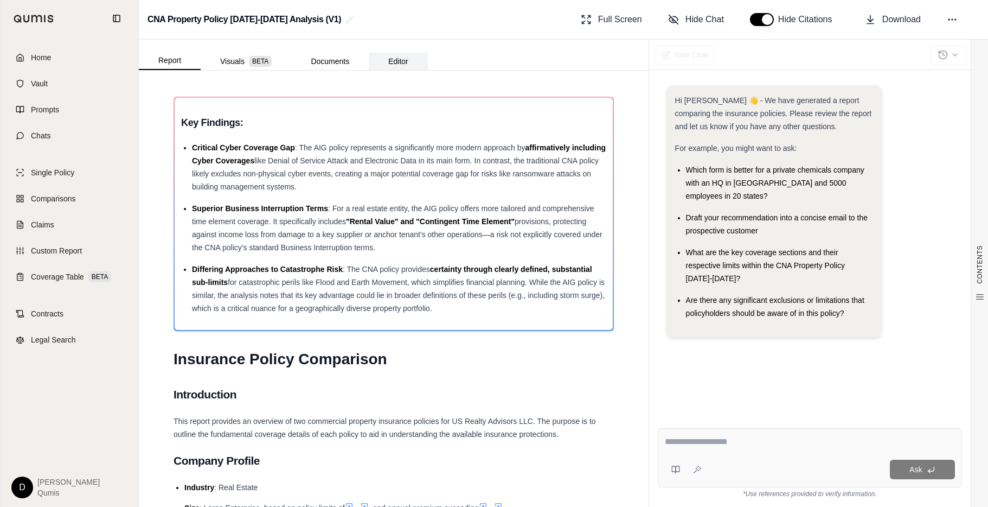
click at [398, 62] on button "Editor" at bounding box center [398, 61] width 59 height 17
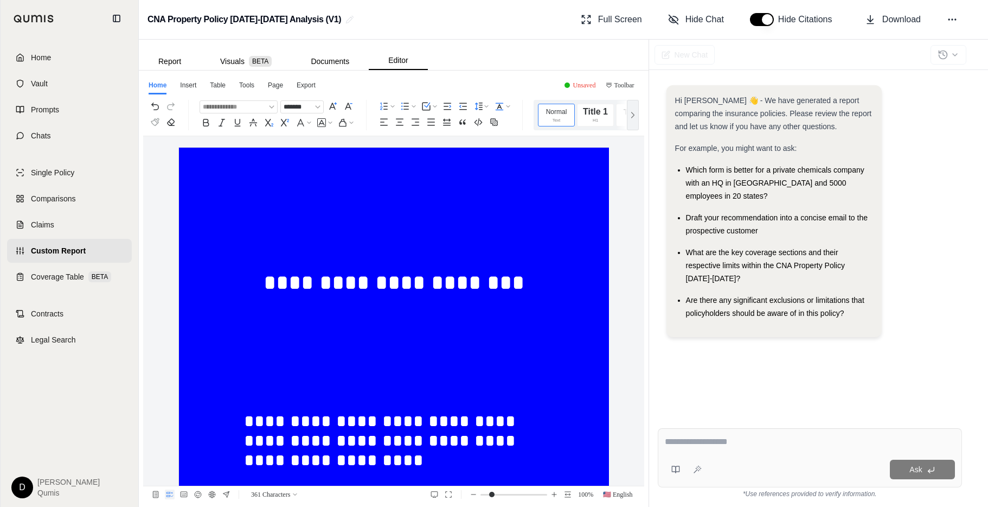
click at [823, 137] on div "Hi [PERSON_NAME] 👋 - We have generated a report comparing the insurance policie…" at bounding box center [774, 207] width 198 height 226
click at [708, 20] on span "Hide Chat" at bounding box center [705, 19] width 39 height 13
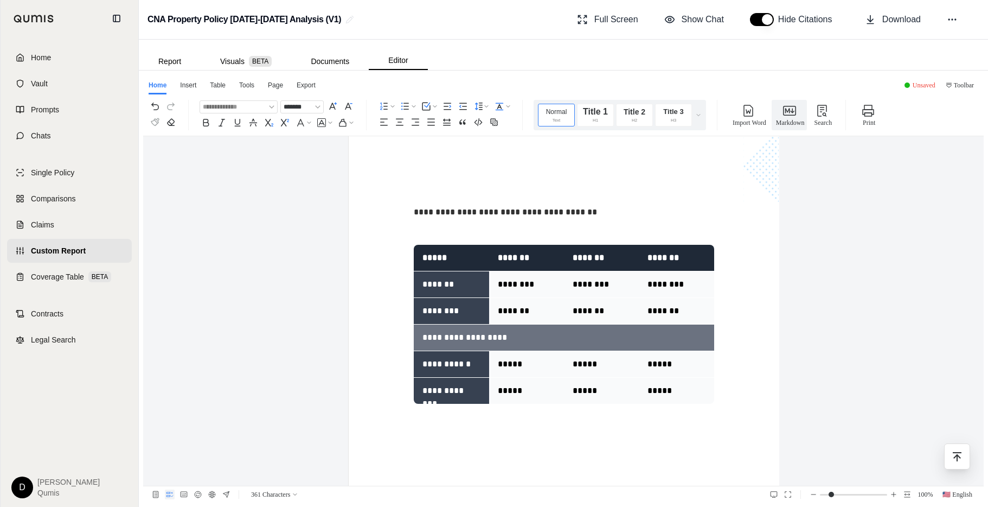
scroll to position [680, 0]
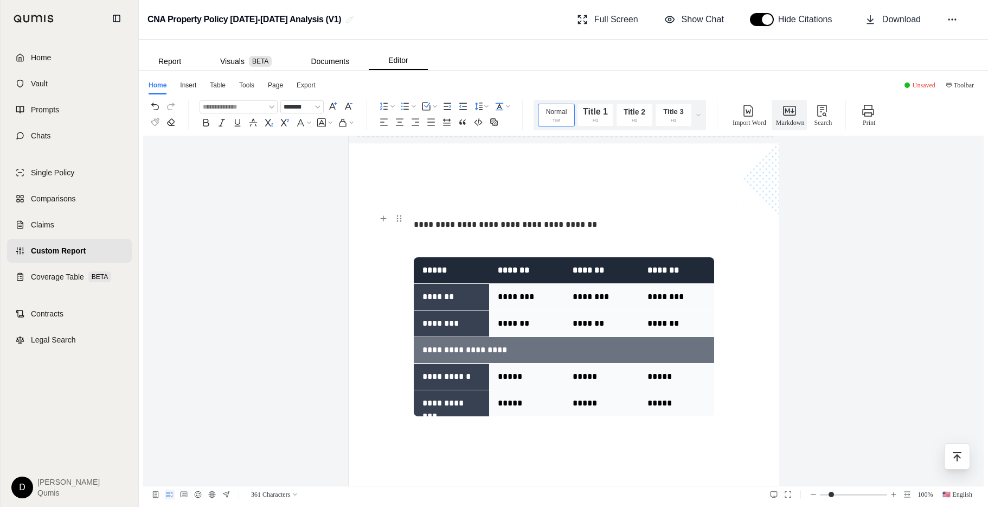
click at [534, 228] on p "**********" at bounding box center [564, 225] width 300 height 20
click at [441, 244] on p at bounding box center [564, 244] width 300 height 20
click at [425, 231] on p "**********" at bounding box center [564, 225] width 300 height 20
click at [441, 224] on p "**********" at bounding box center [564, 225] width 300 height 20
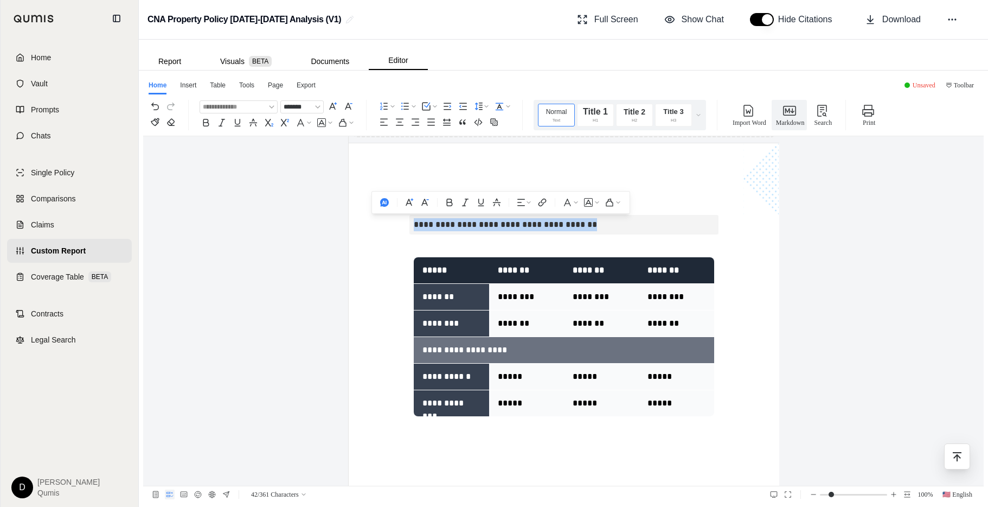
drag, startPoint x: 588, startPoint y: 226, endPoint x: 414, endPoint y: 224, distance: 174.7
click at [414, 224] on p "**********" at bounding box center [564, 225] width 300 height 20
click at [381, 204] on use "button" at bounding box center [384, 202] width 9 height 9
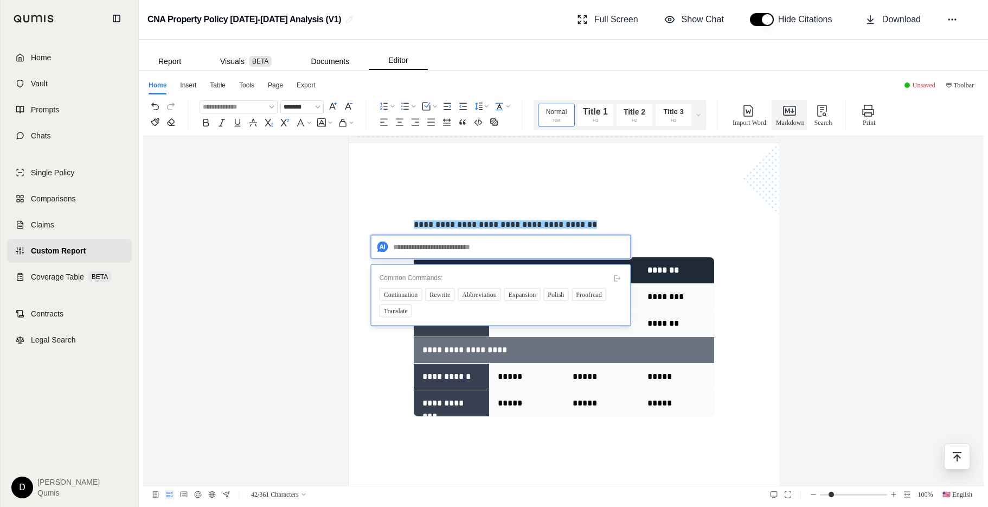
click at [399, 247] on textarea at bounding box center [501, 247] width 260 height 24
click at [624, 248] on textarea "**********" at bounding box center [501, 247] width 260 height 24
type textarea "**********"
click at [617, 248] on span "Send" at bounding box center [614, 247] width 13 height 12
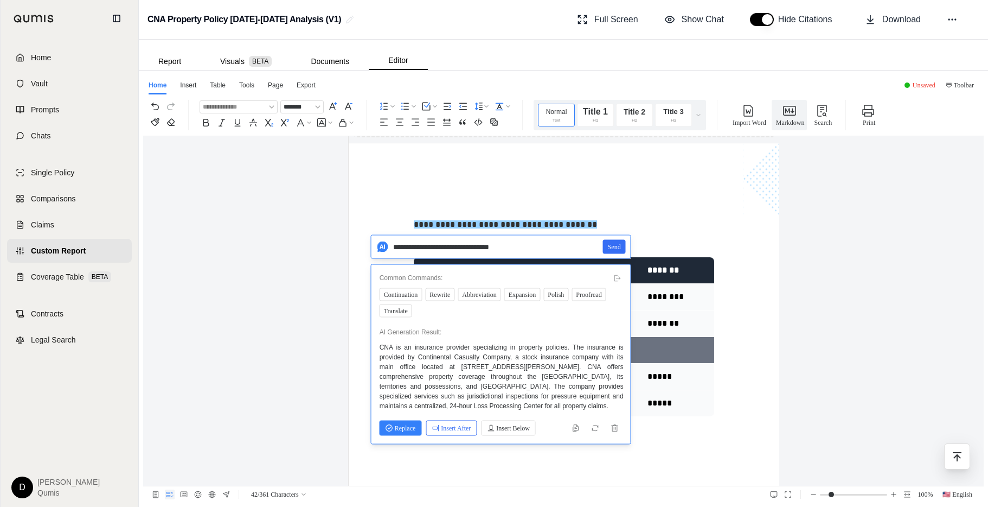
click at [453, 426] on span "Insert After" at bounding box center [451, 428] width 39 height 12
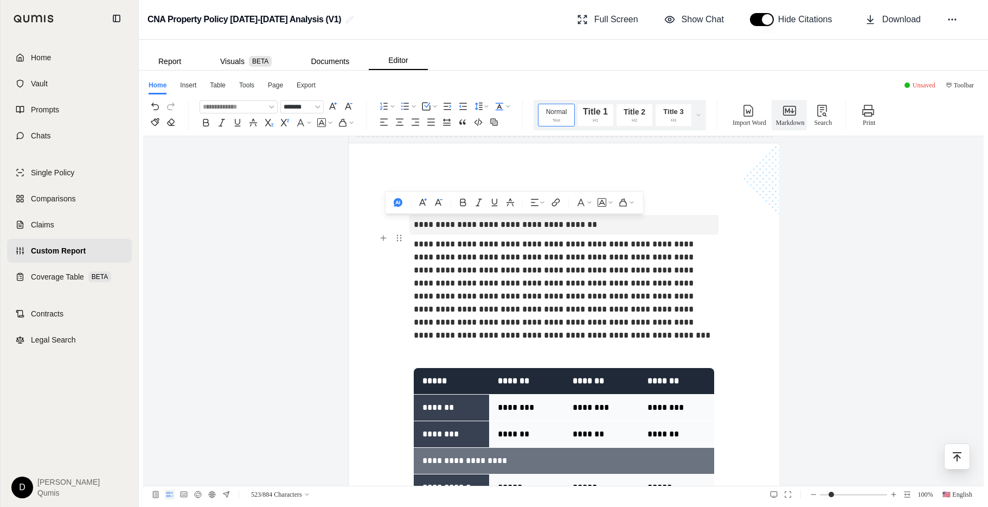
click at [519, 269] on span "**********" at bounding box center [562, 289] width 297 height 99
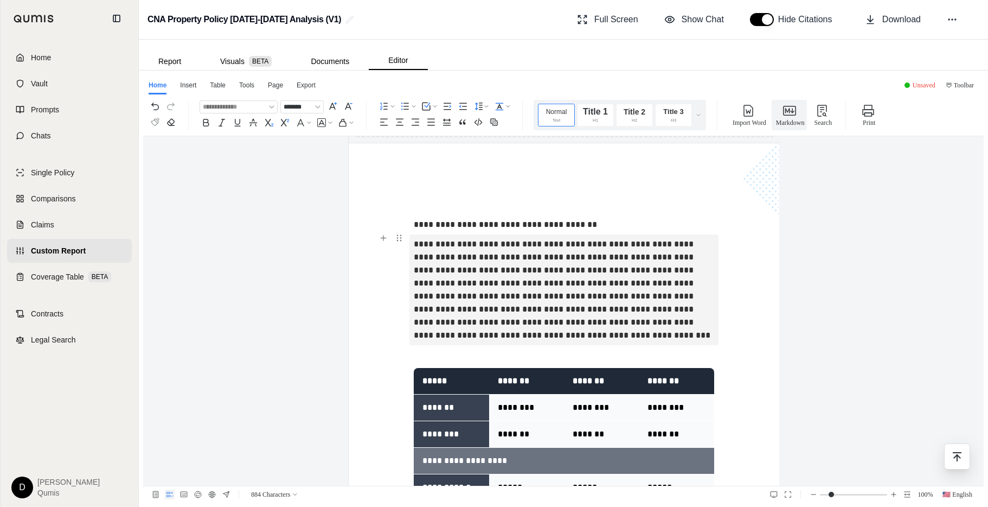
click at [488, 304] on p "**********" at bounding box center [564, 289] width 300 height 111
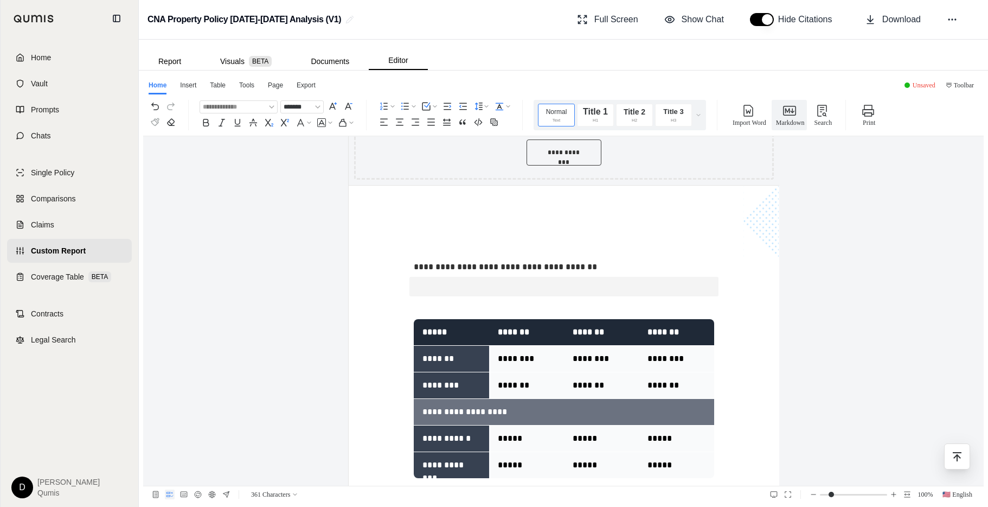
scroll to position [623, 0]
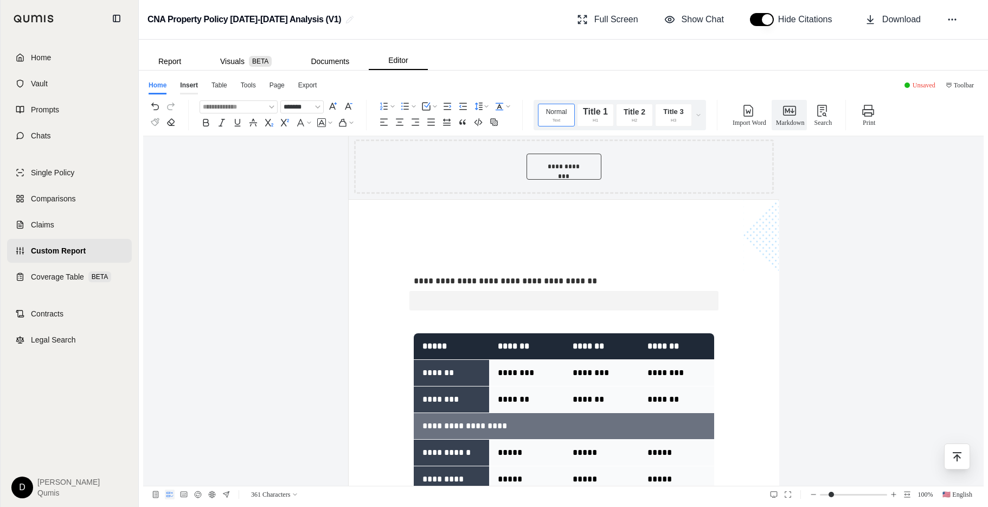
click at [195, 86] on div "Insert" at bounding box center [189, 87] width 18 height 14
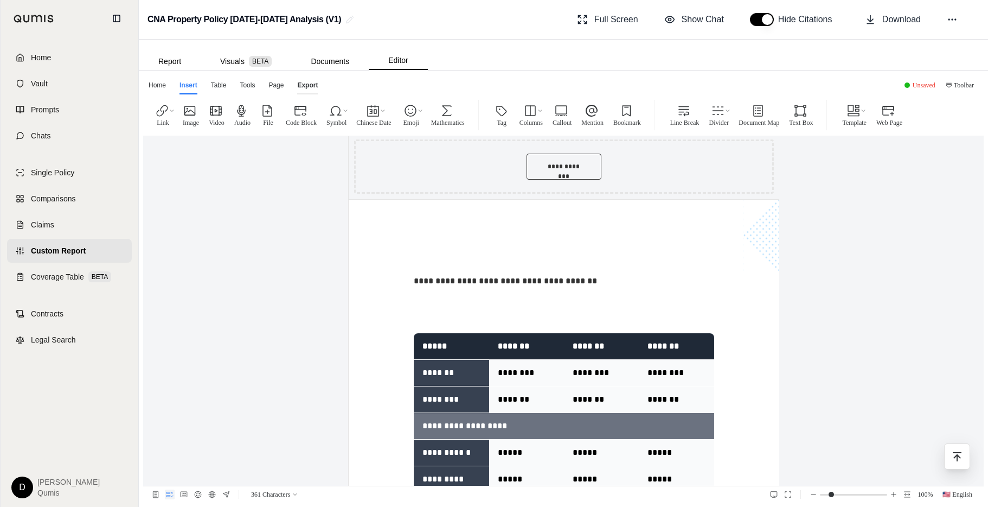
click at [306, 84] on div "Export" at bounding box center [307, 87] width 21 height 14
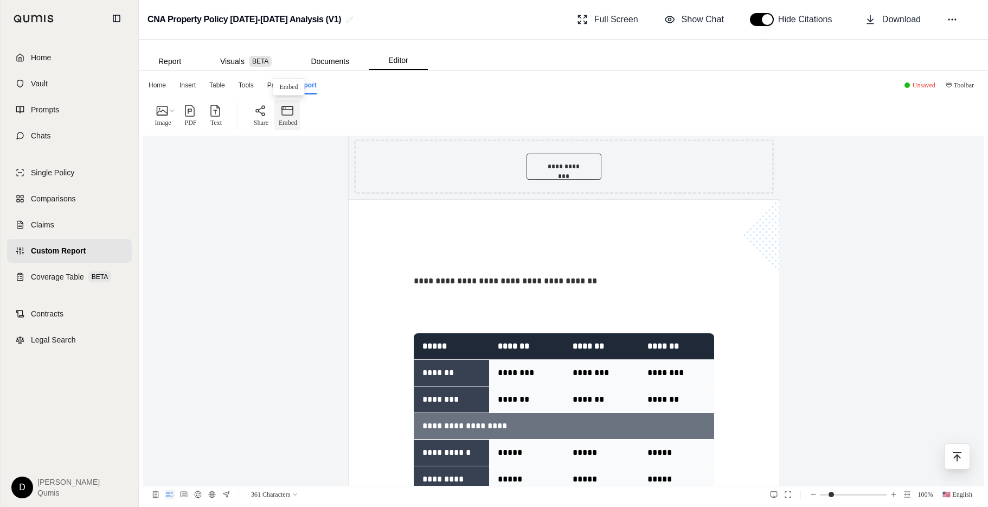
click at [297, 116] on div "Embed" at bounding box center [287, 115] width 20 height 25
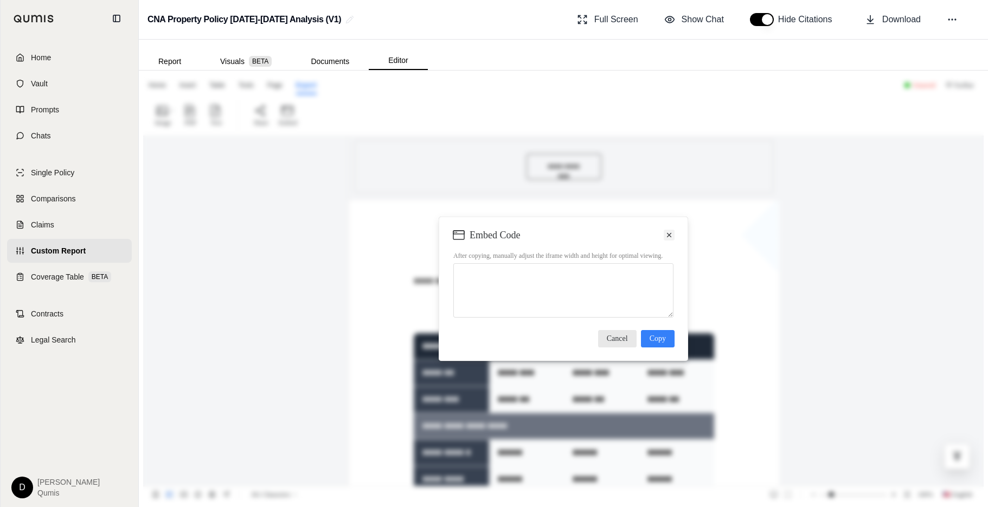
click at [673, 232] on icon at bounding box center [669, 234] width 9 height 11
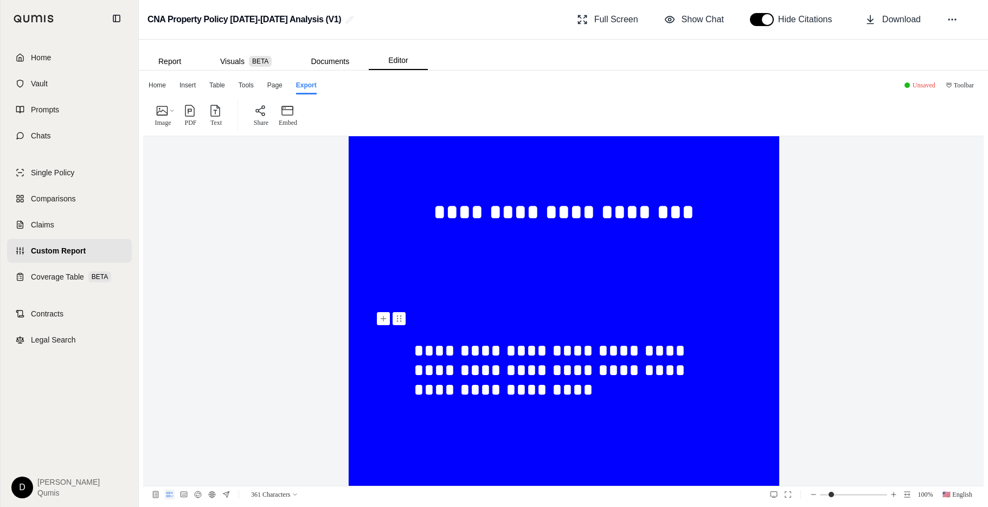
scroll to position [0, 0]
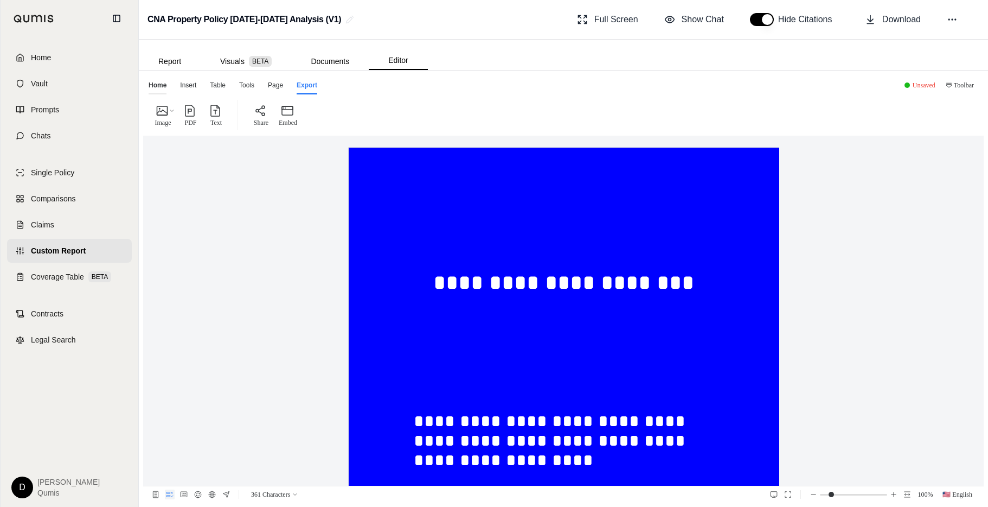
click at [155, 81] on div "Home" at bounding box center [158, 87] width 18 height 14
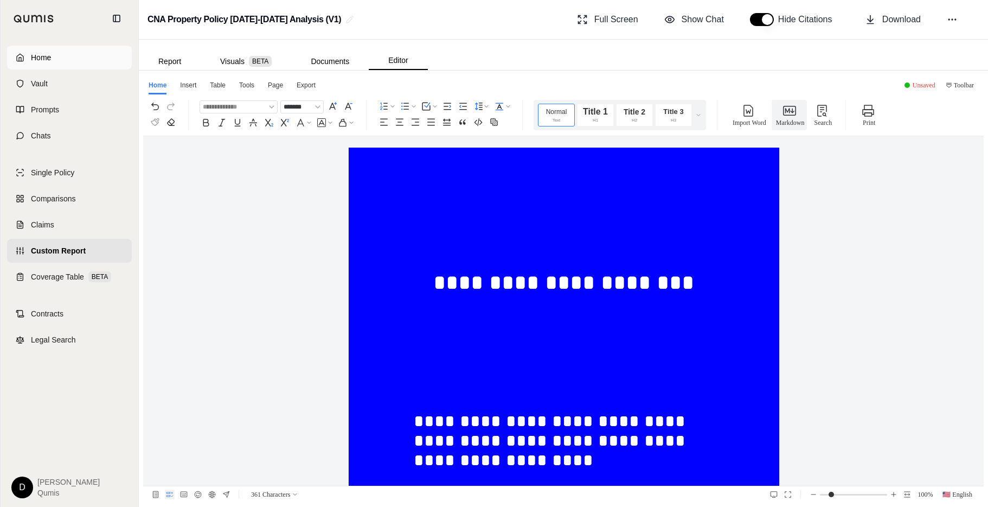
click at [79, 56] on link "Home" at bounding box center [69, 58] width 125 height 24
